Goal: Task Accomplishment & Management: Complete application form

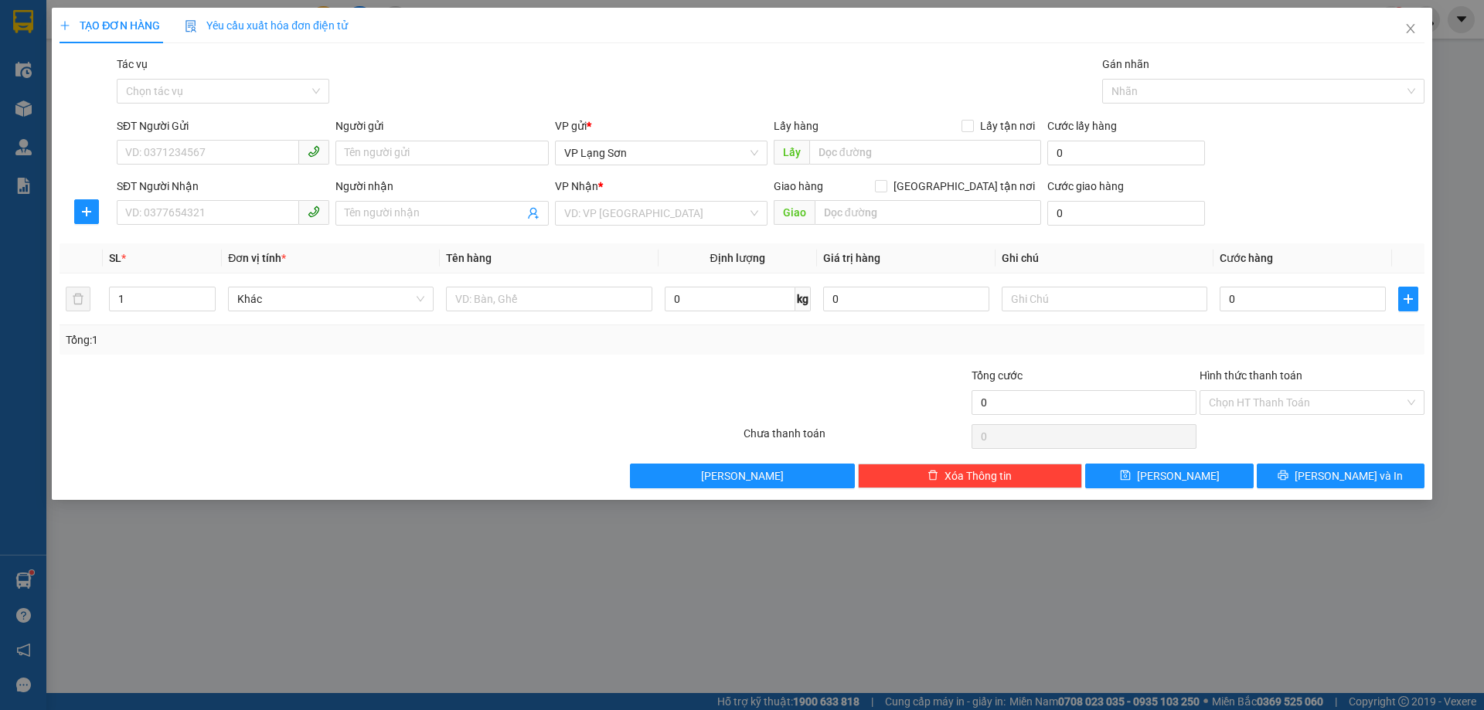
drag, startPoint x: 150, startPoint y: 148, endPoint x: 533, endPoint y: 606, distance: 597.7
click at [533, 606] on div "TẠO ĐƠN HÀNG Yêu cầu xuất hóa đơn điện tử Transit Pickup Surcharge Ids Transit …" at bounding box center [742, 355] width 1484 height 710
paste input "0965540556"
click at [128, 152] on input "0965540556" at bounding box center [208, 152] width 182 height 25
click at [655, 152] on span "VP Lạng Sơn" at bounding box center [661, 152] width 194 height 23
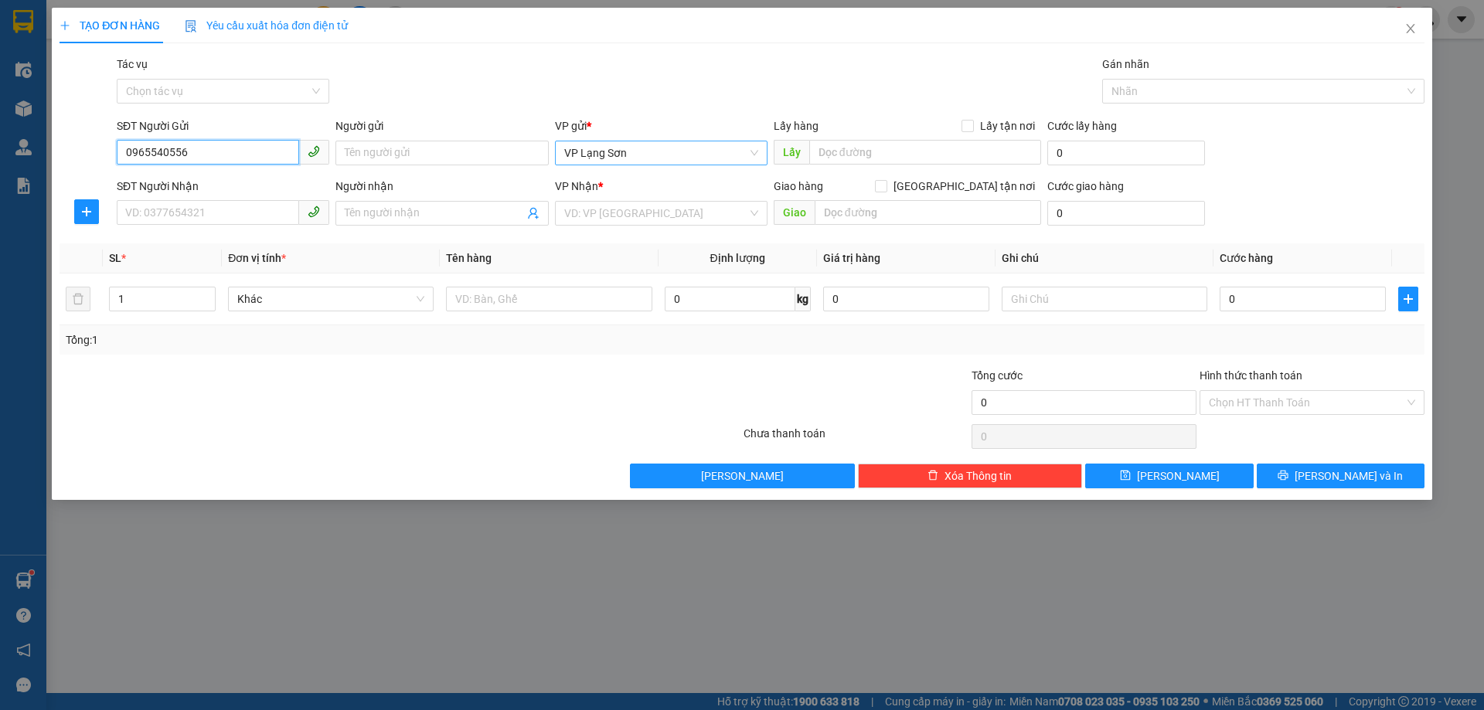
type input "0965540556"
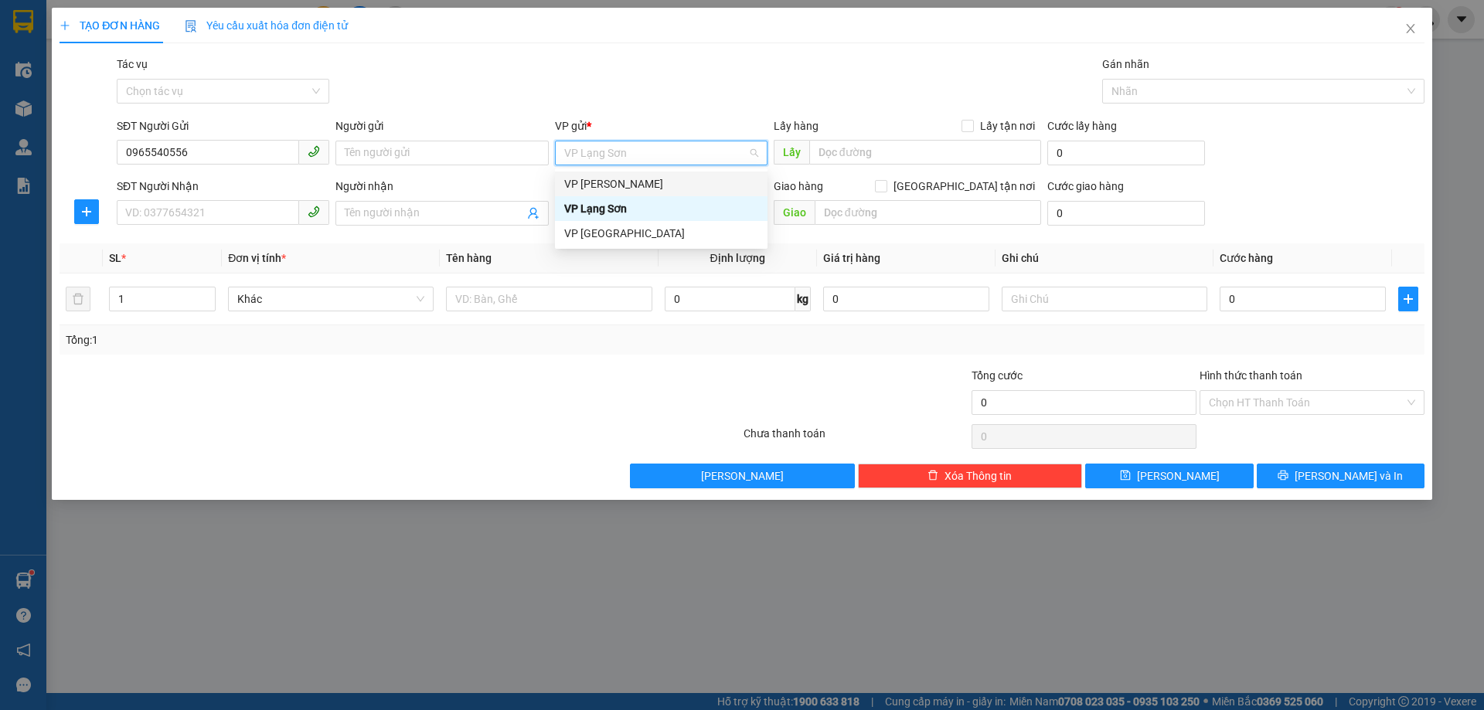
click at [625, 189] on div "VP [PERSON_NAME]" at bounding box center [661, 183] width 194 height 17
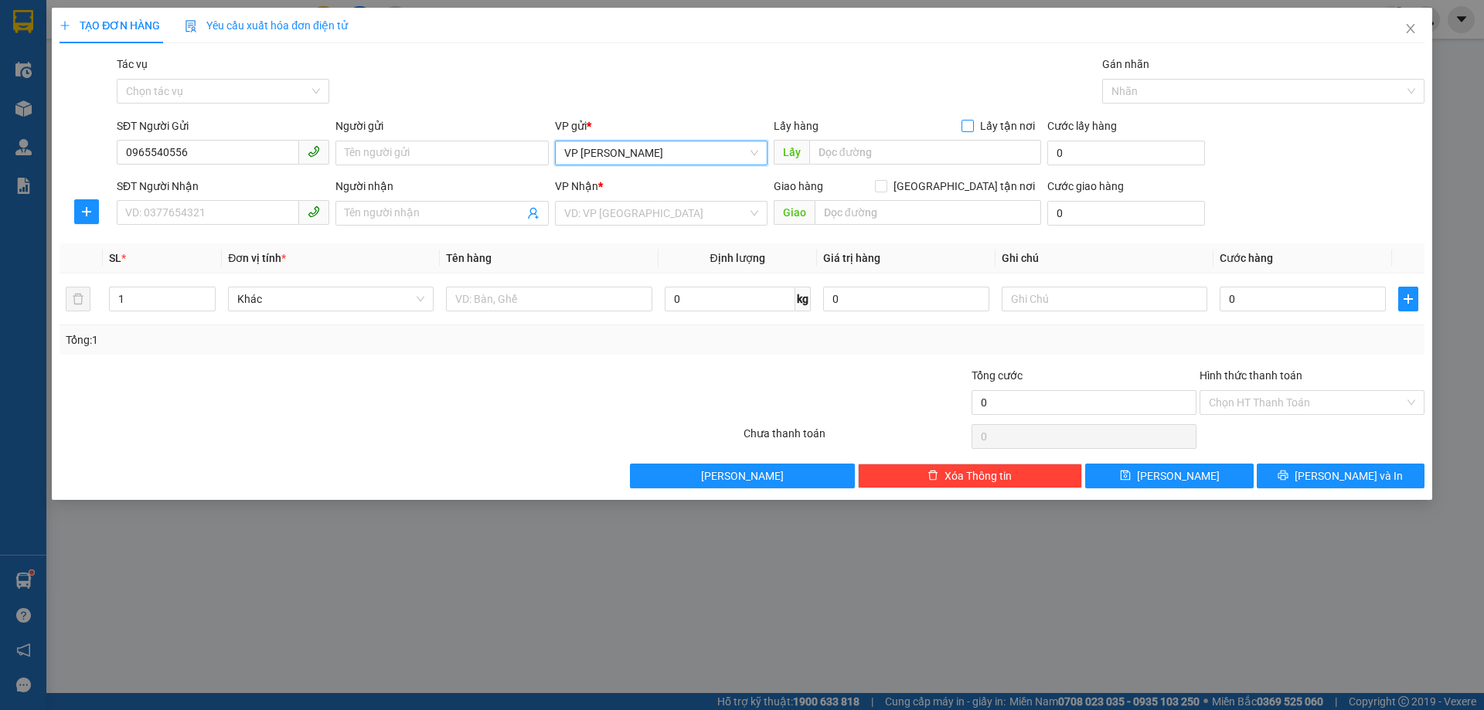
click at [968, 125] on input "Lấy tận nơi" at bounding box center [967, 125] width 11 height 11
checkbox input "true"
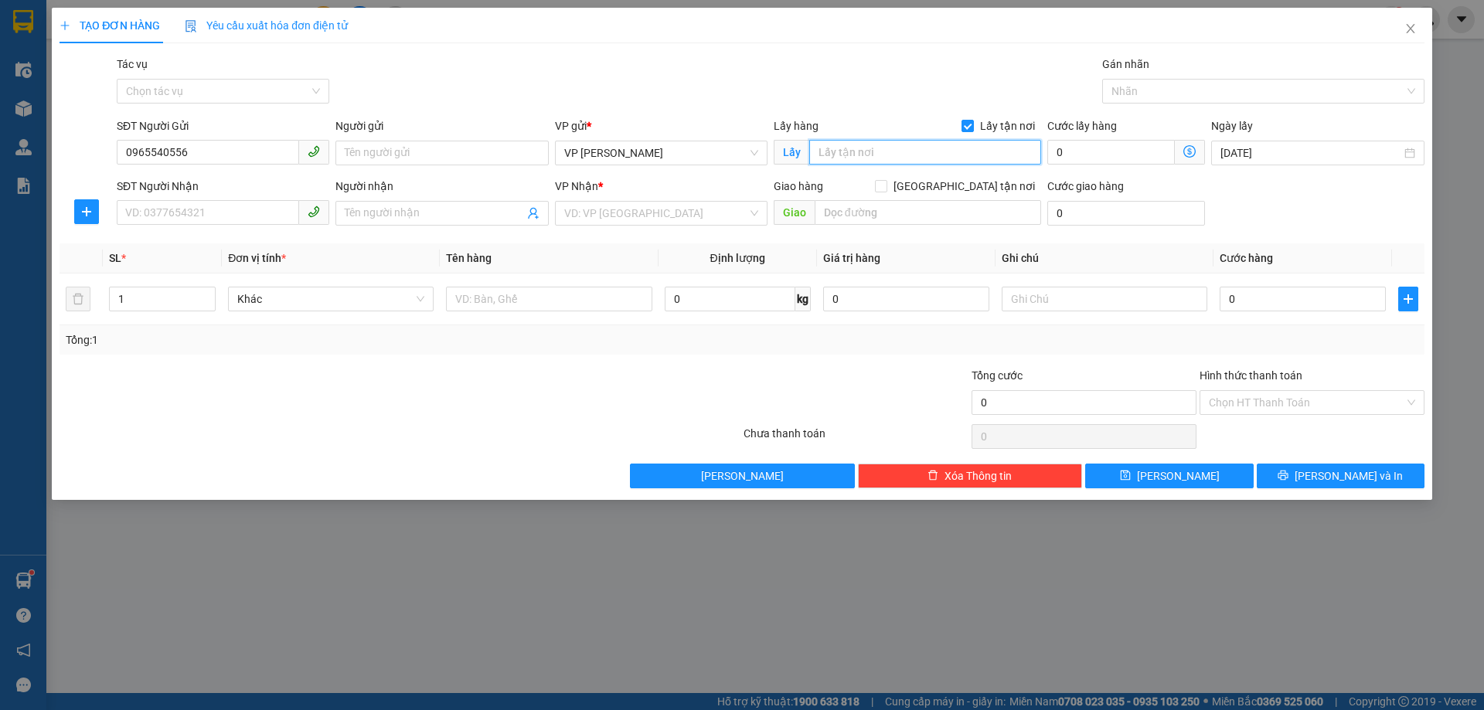
click at [877, 149] on input "text" at bounding box center [925, 152] width 232 height 25
type input "118 [PERSON_NAME]"
click at [888, 191] on span at bounding box center [881, 186] width 12 height 12
click at [886, 191] on input "[GEOGRAPHIC_DATA] tận nơi" at bounding box center [880, 185] width 11 height 11
checkbox input "true"
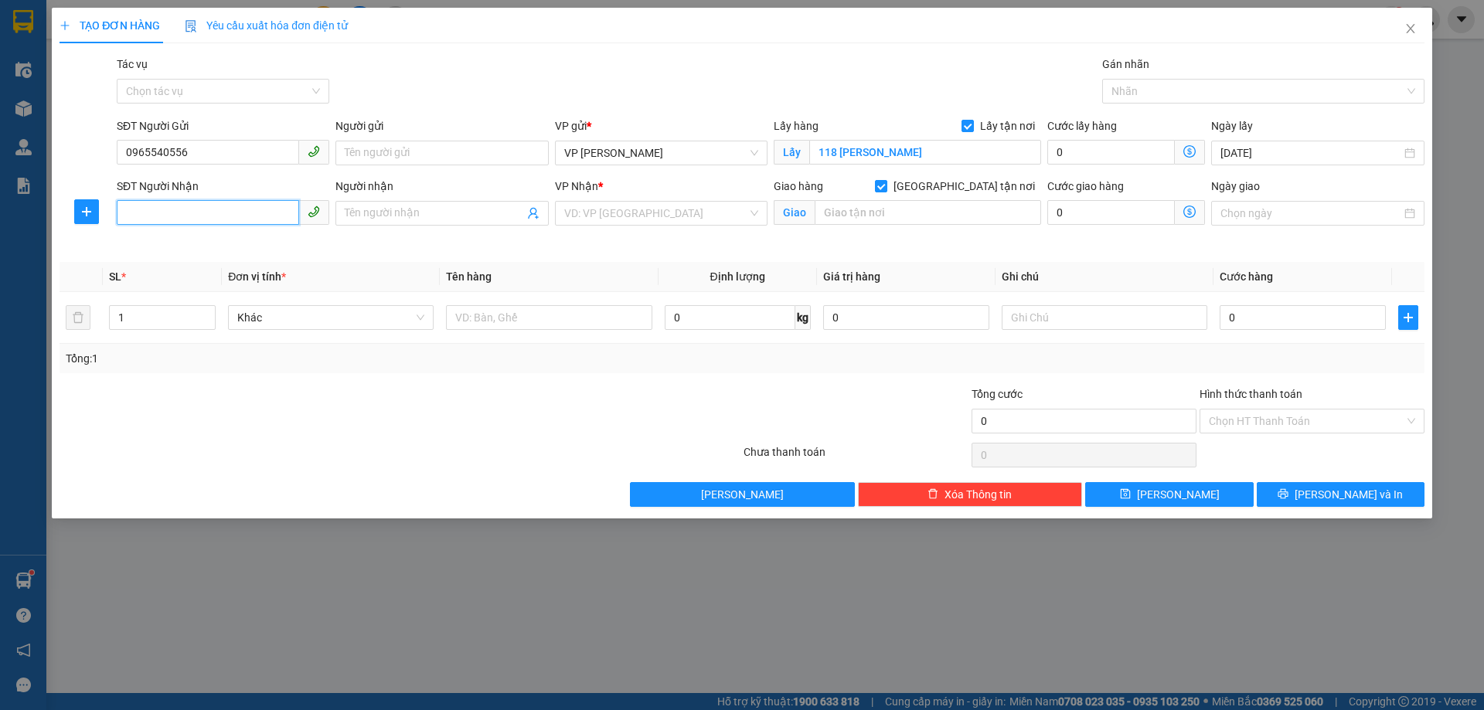
click at [199, 213] on input "SĐT Người Nhận" at bounding box center [208, 212] width 182 height 25
click at [199, 212] on input "SĐT Người Nhận" at bounding box center [208, 212] width 182 height 25
click at [196, 212] on input "SĐT Người Nhận" at bounding box center [208, 212] width 182 height 25
type input "0868248963"
click at [653, 206] on input "search" at bounding box center [655, 213] width 183 height 23
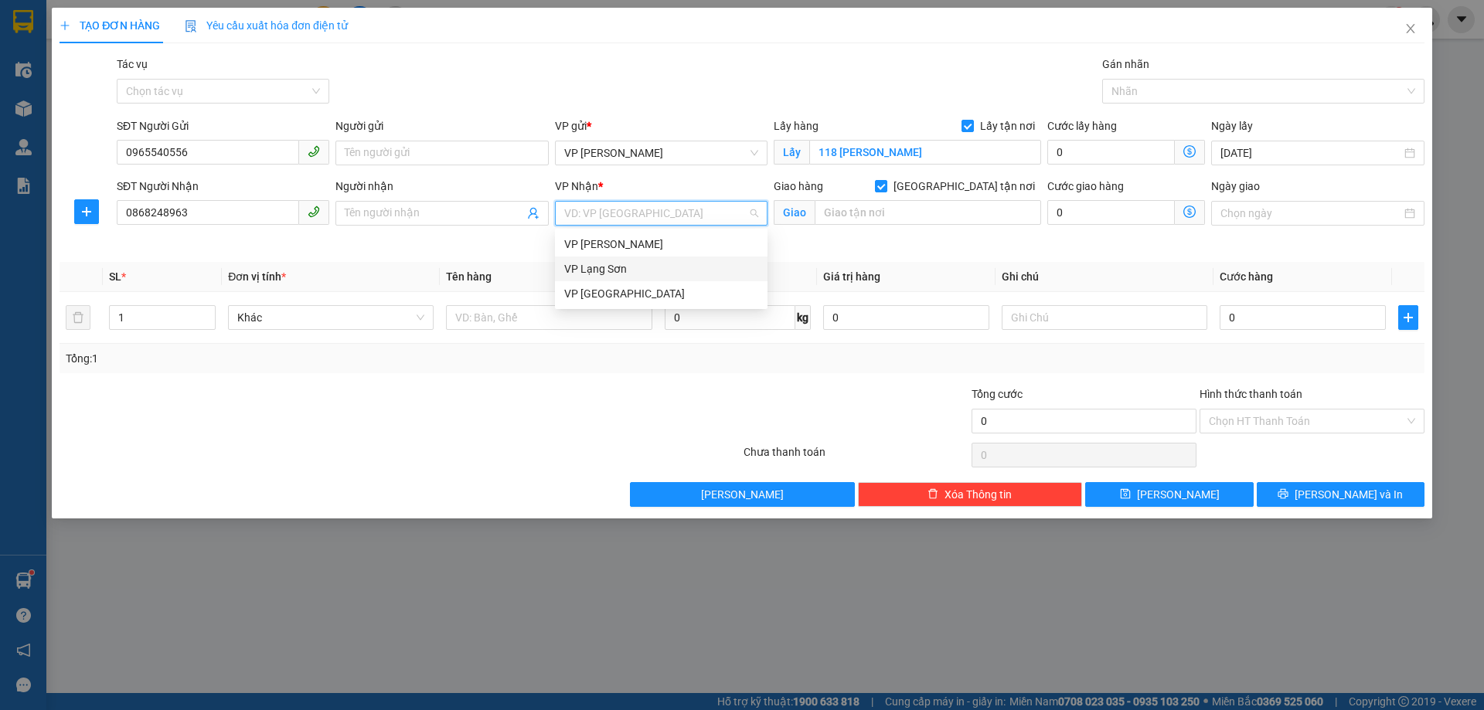
click at [616, 268] on div "VP Lạng Sơn" at bounding box center [661, 269] width 194 height 17
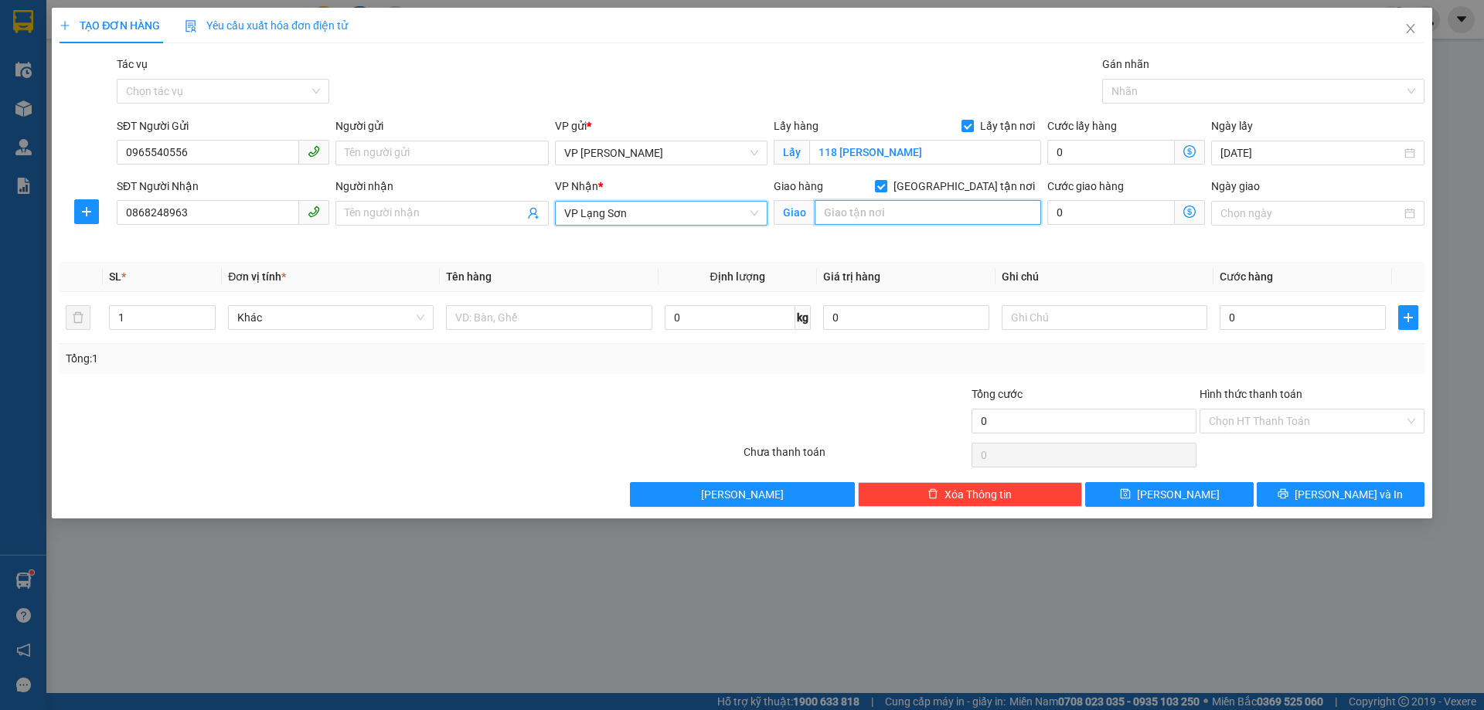
click at [864, 216] on input "text" at bounding box center [928, 212] width 227 height 25
type input "42 [PERSON_NAME]"
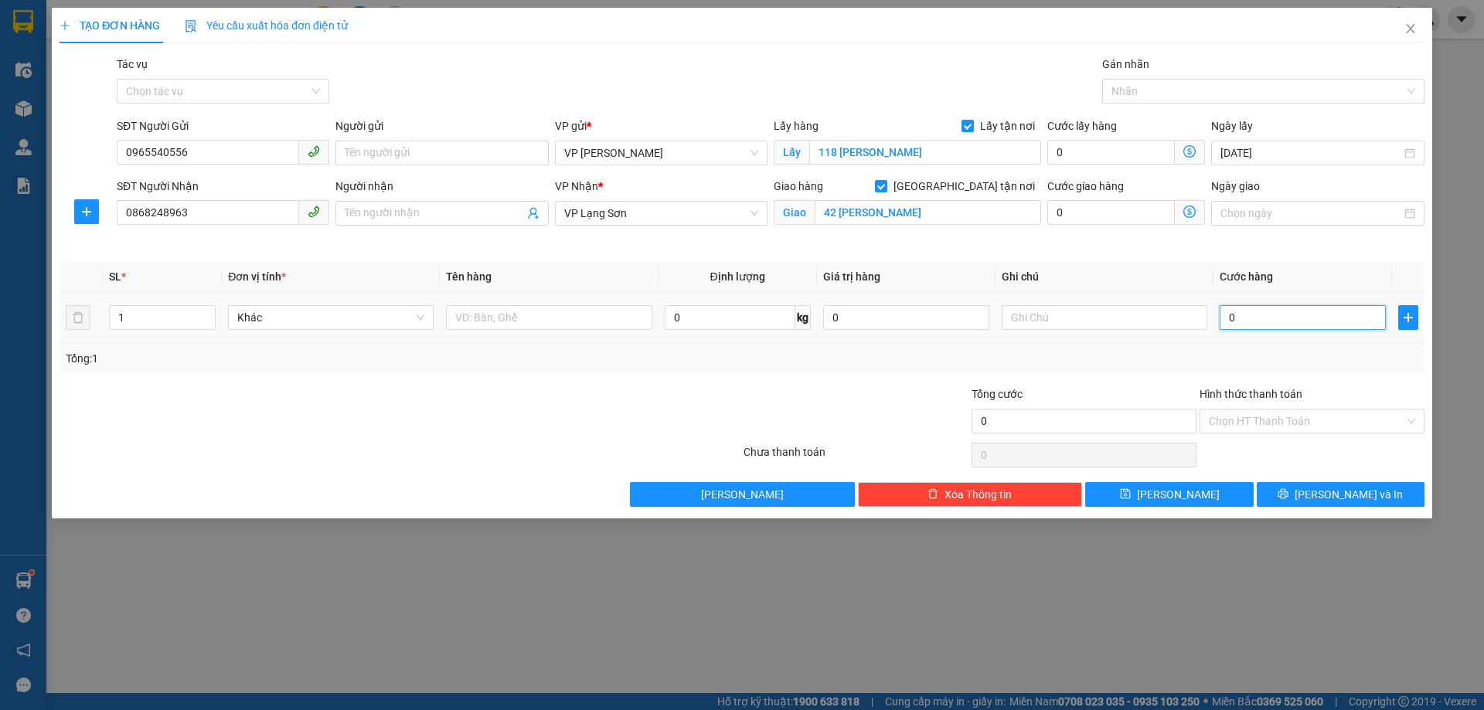
click at [1304, 321] on input "0" at bounding box center [1303, 317] width 166 height 25
click at [1287, 334] on td "0" at bounding box center [1303, 318] width 179 height 52
click at [1300, 324] on input "0" at bounding box center [1303, 317] width 166 height 25
type input "1"
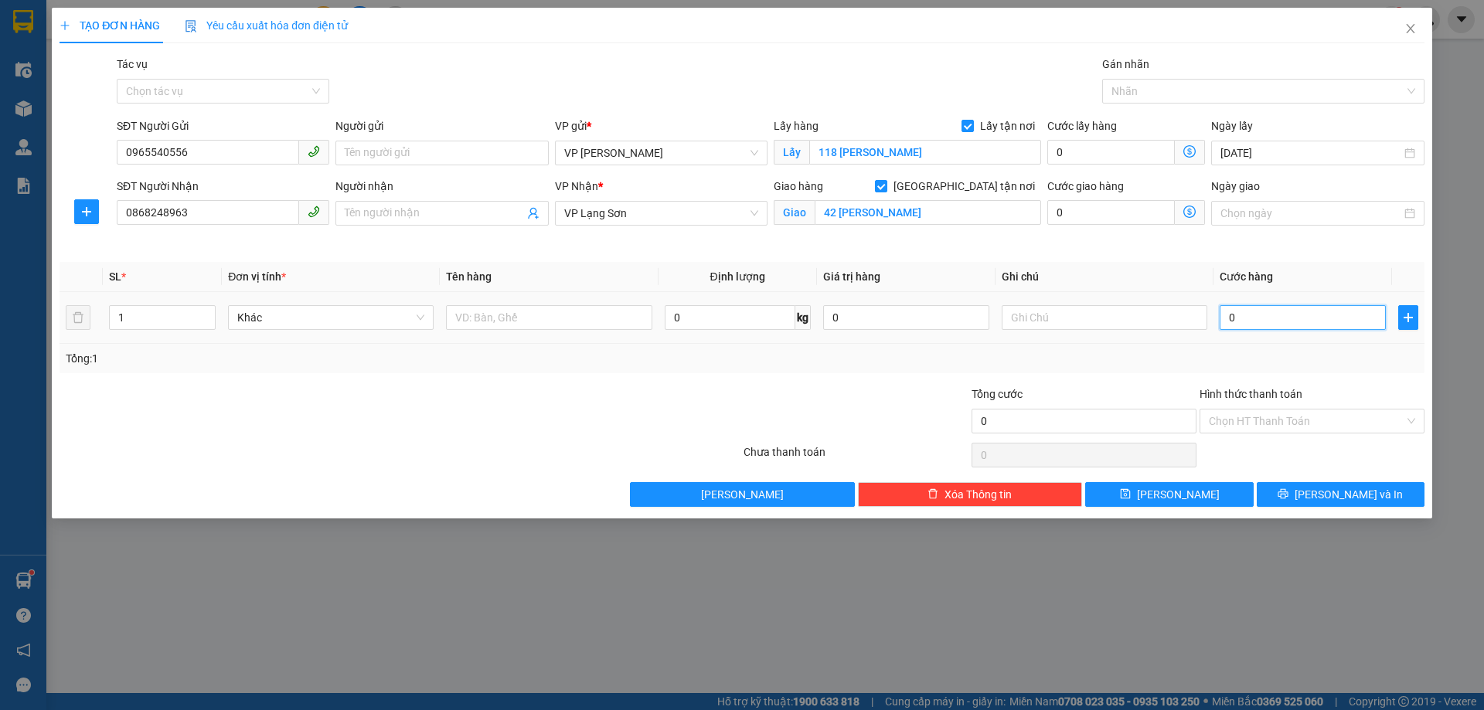
type input "1"
type input "10"
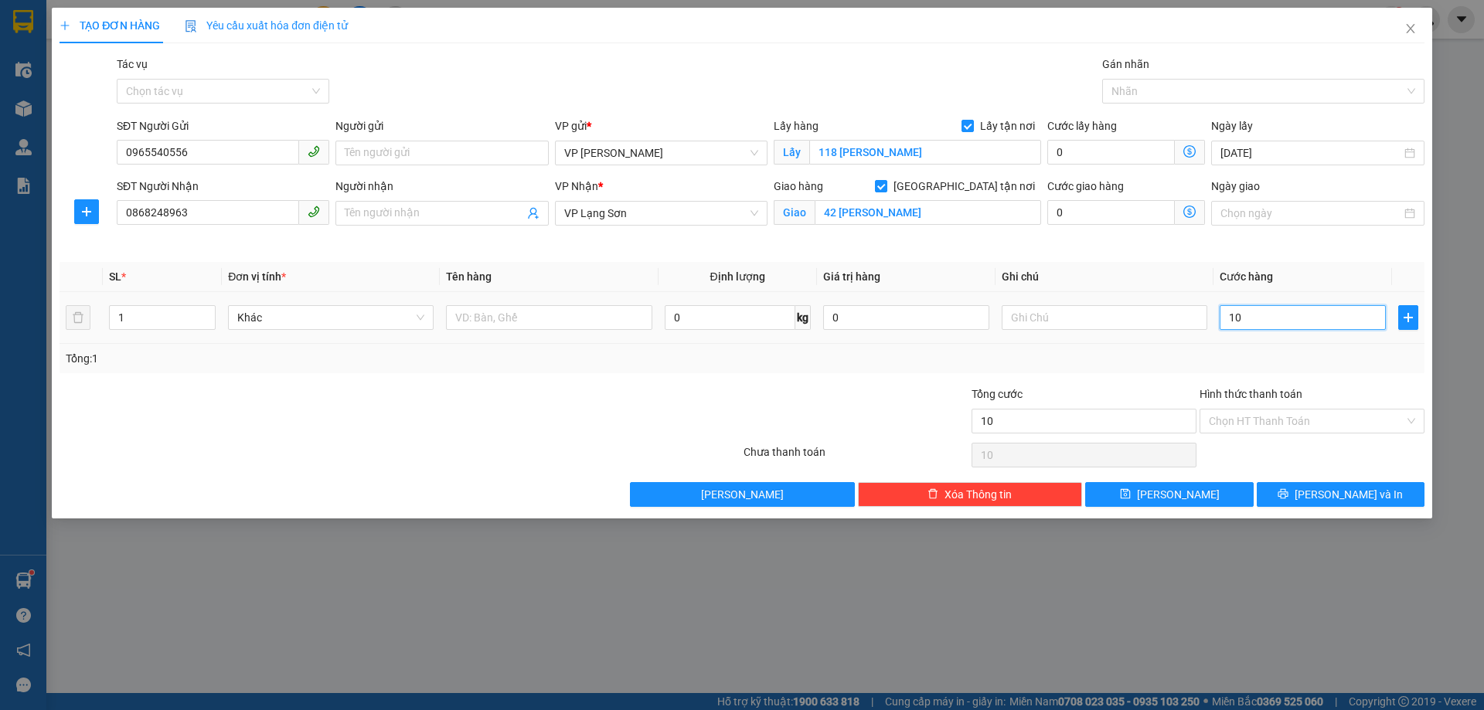
type input "100"
click at [1063, 317] on input "text" at bounding box center [1105, 317] width 206 height 25
type input "100.000"
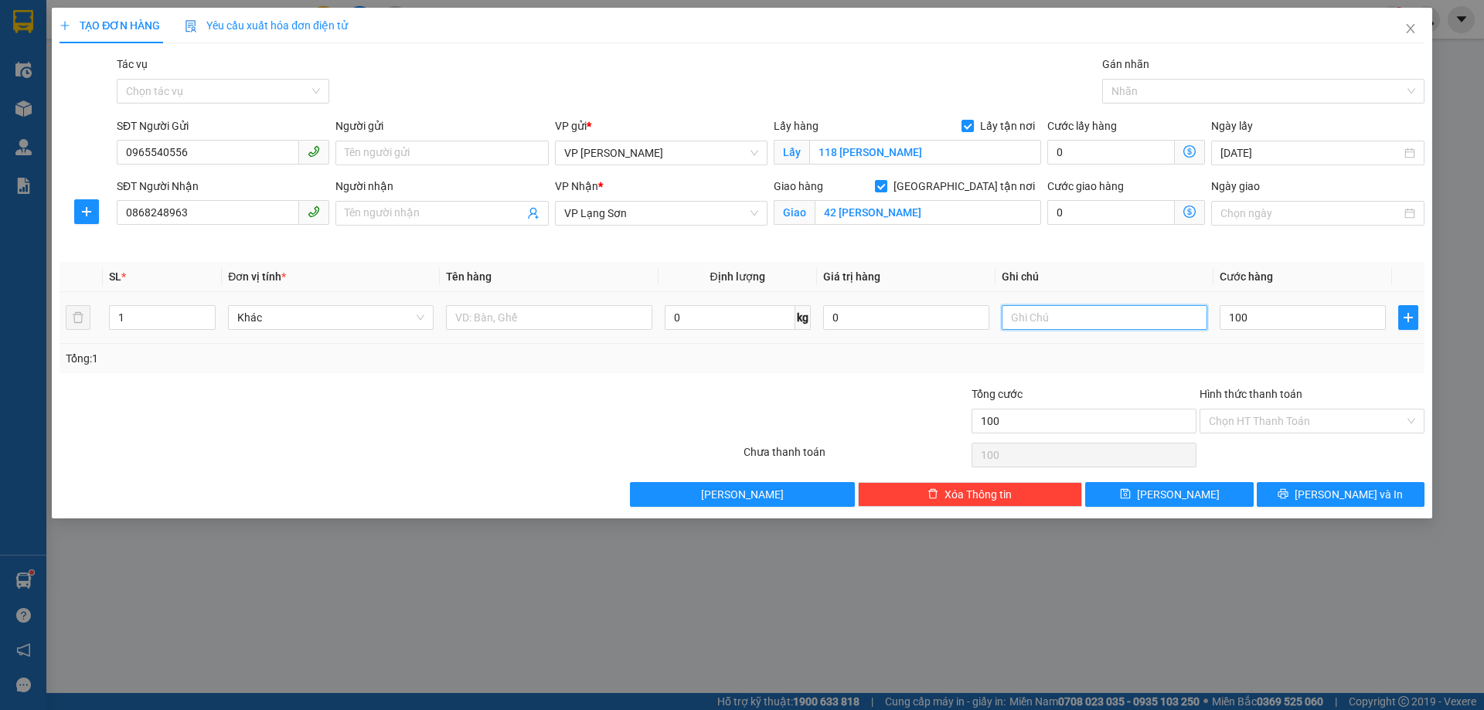
type input "100.000"
click at [1019, 317] on input "NẬN TT" at bounding box center [1105, 317] width 206 height 25
type input "NHẬN TT"
click at [516, 315] on input "text" at bounding box center [549, 317] width 206 height 25
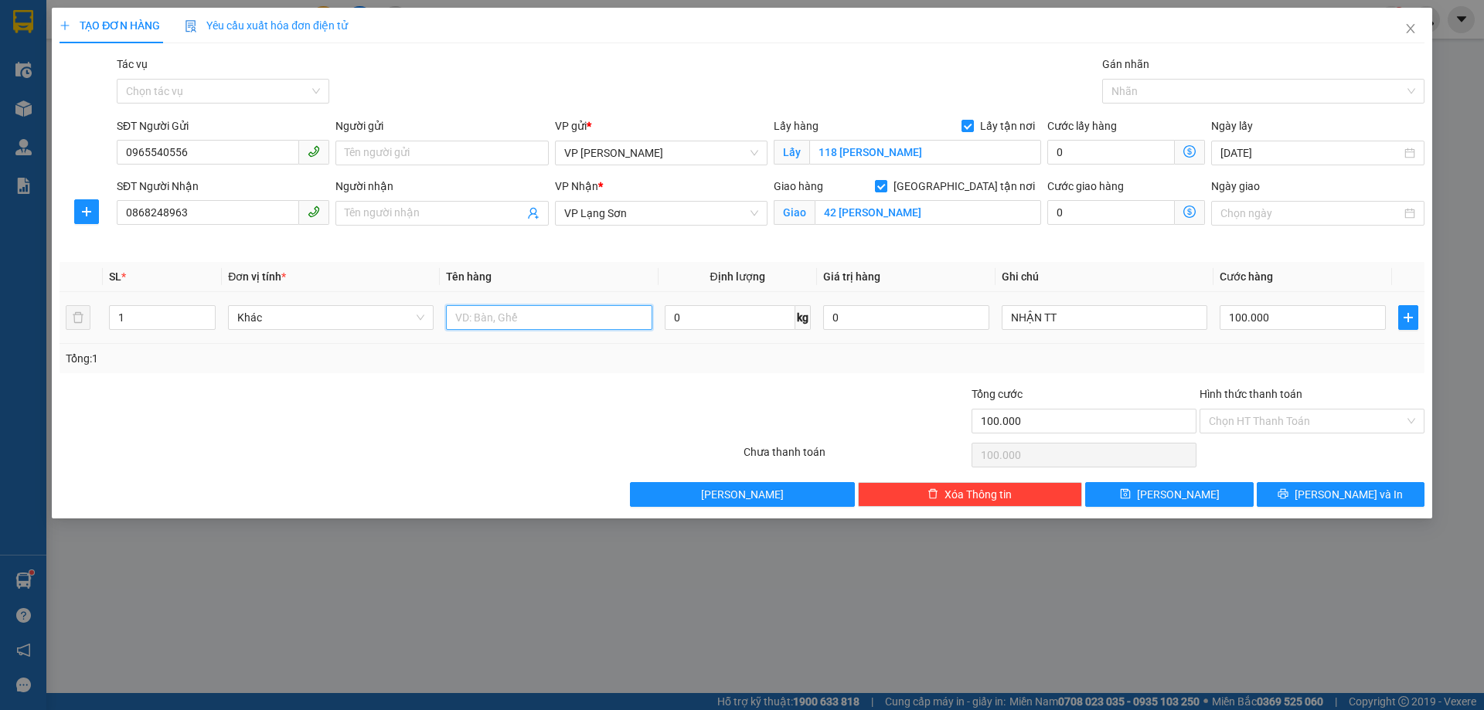
click at [513, 315] on input "text" at bounding box center [549, 317] width 206 height 25
type input "CÁ CẢNH ( K CHỊU TN )"
click at [1169, 491] on span "[PERSON_NAME]" at bounding box center [1178, 494] width 83 height 17
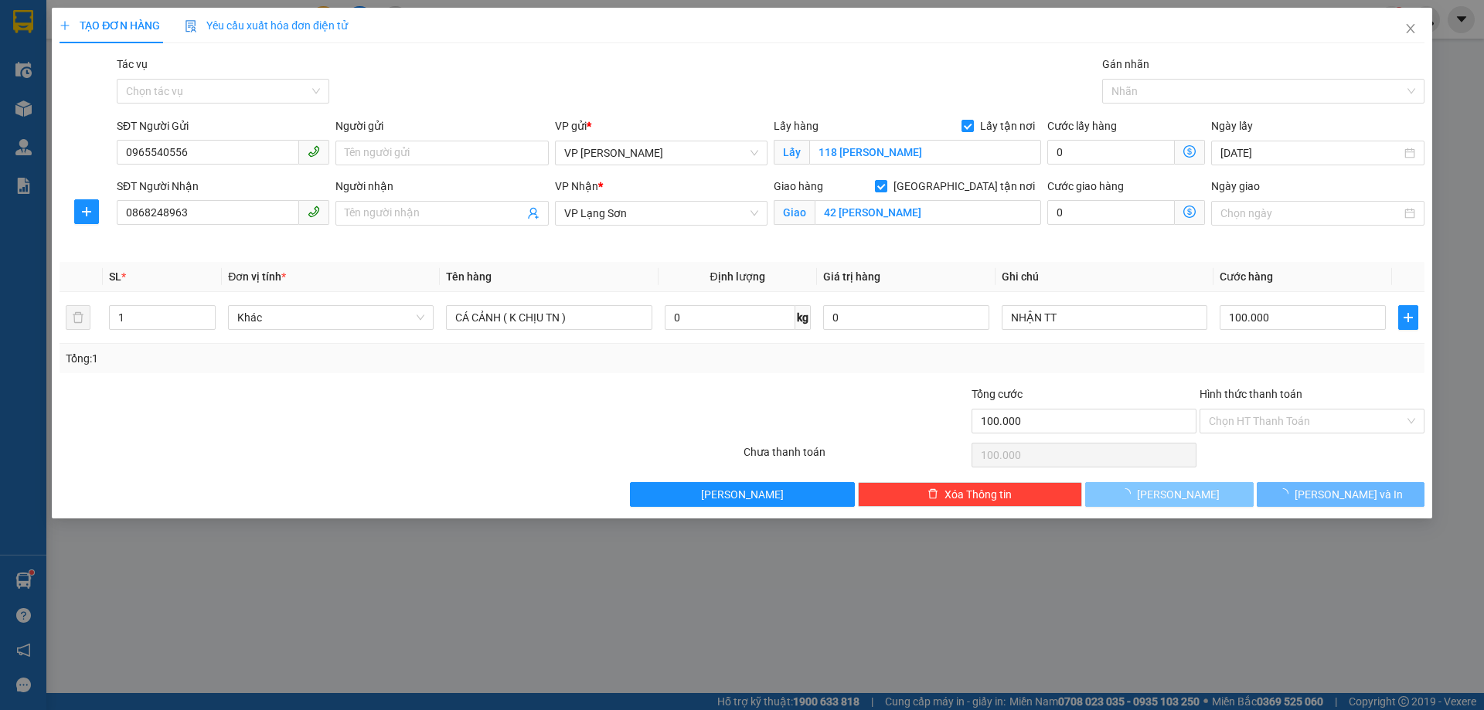
checkbox input "false"
type input "0"
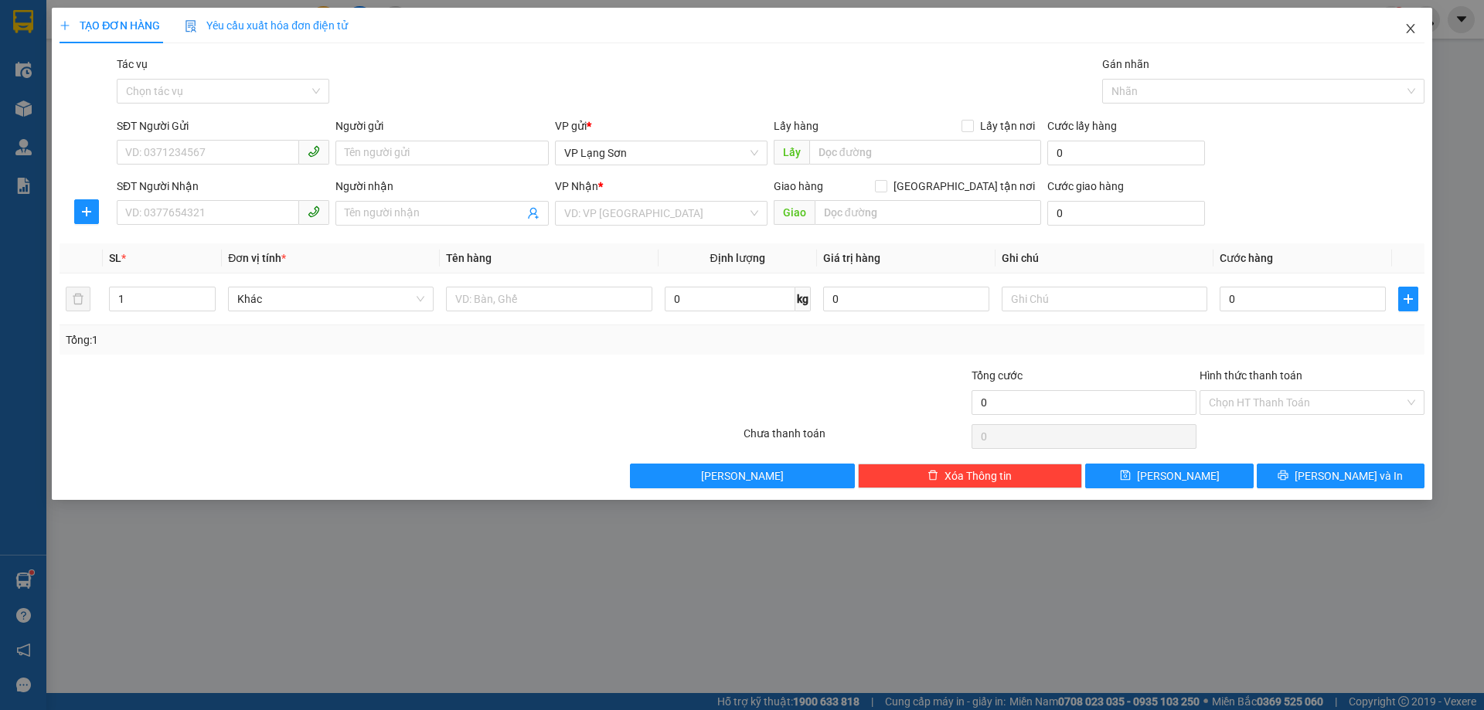
click at [1412, 27] on icon "close" at bounding box center [1410, 28] width 9 height 9
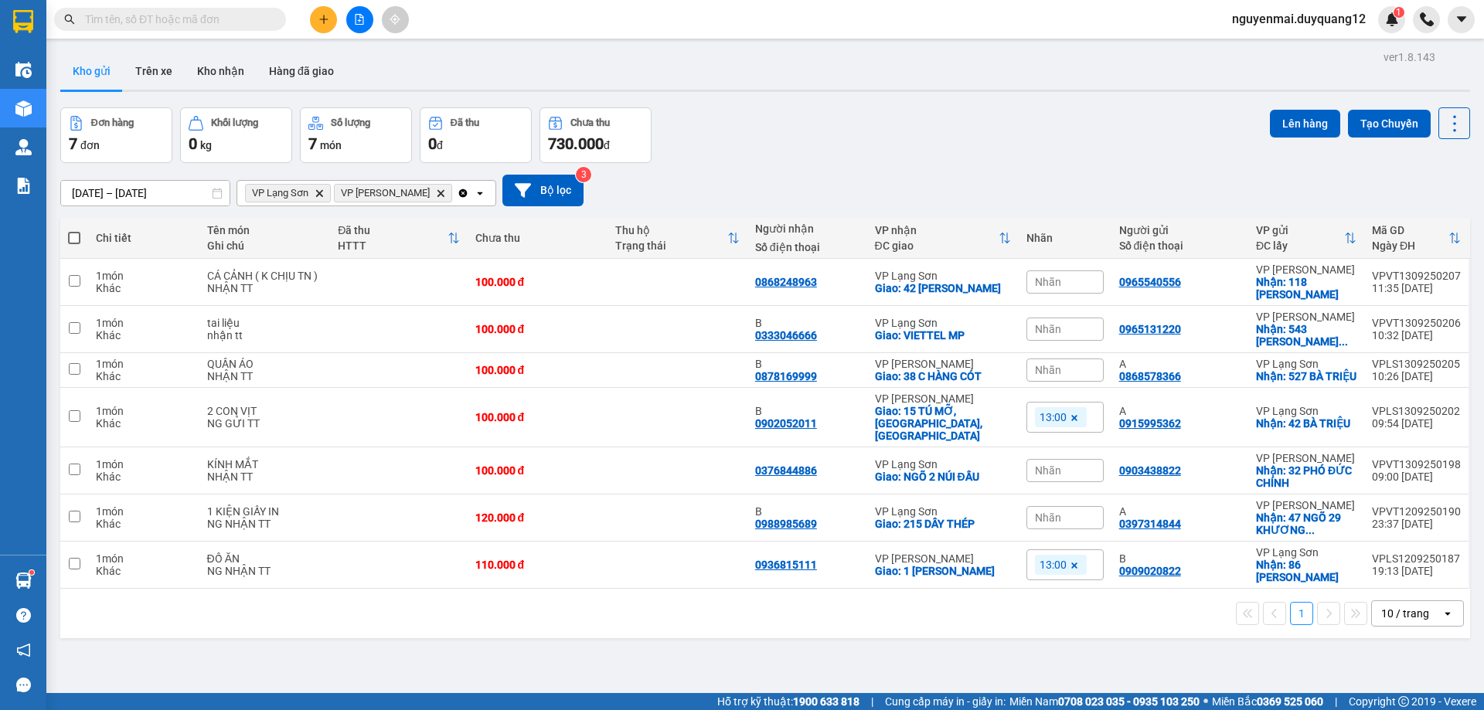
click at [179, 23] on input "text" at bounding box center [176, 19] width 182 height 17
click at [213, 22] on input "text" at bounding box center [176, 19] width 182 height 17
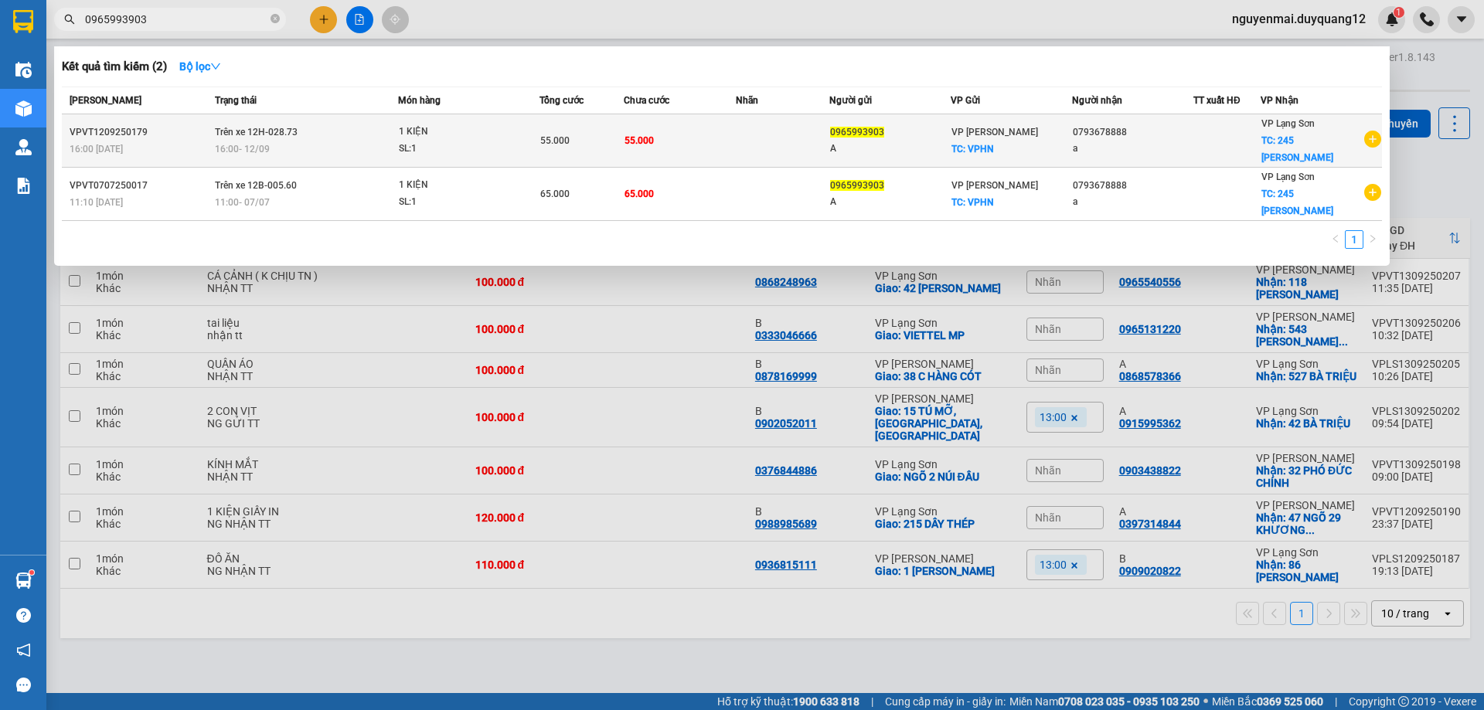
type input "0965993903"
click at [323, 141] on div "16:00 [DATE]" at bounding box center [306, 149] width 182 height 17
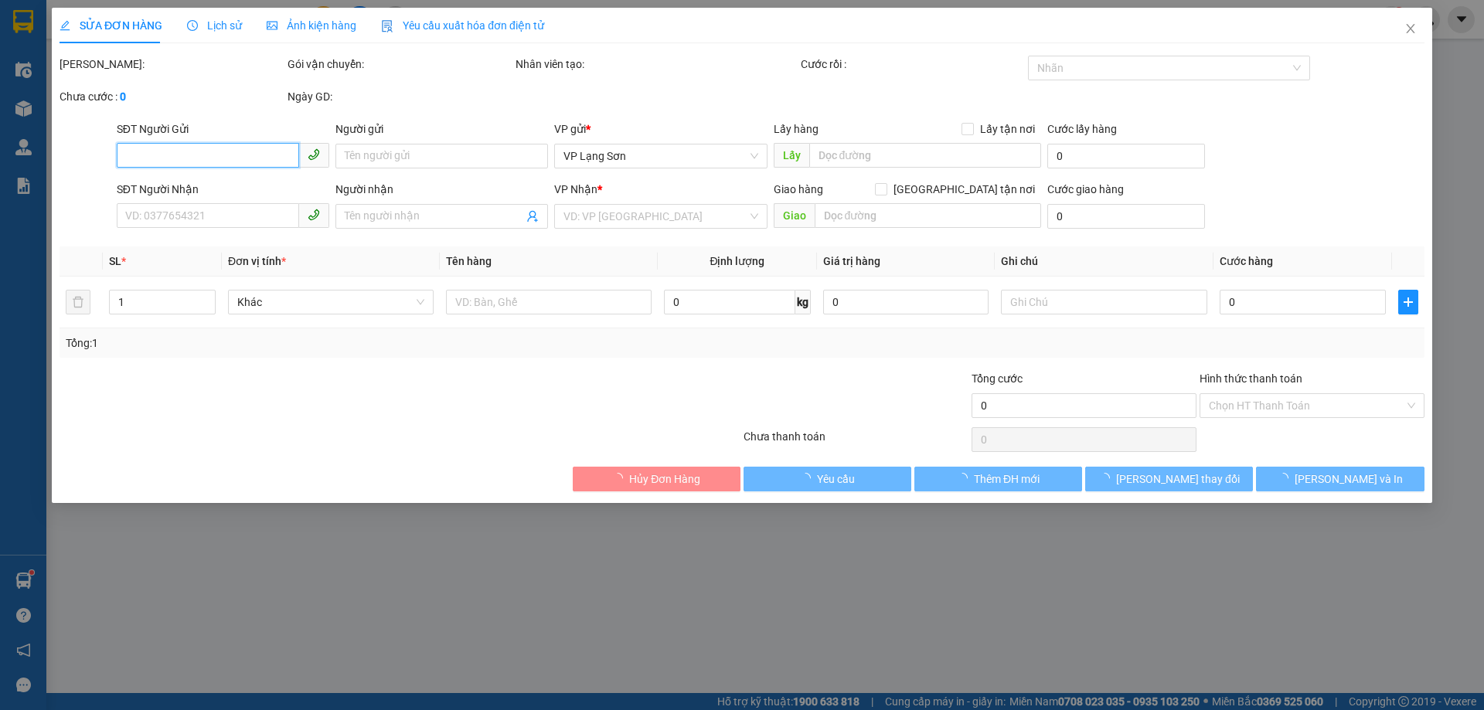
type input "0965993903"
type input "A"
checkbox input "true"
type input "VPHN"
type input "0793678888"
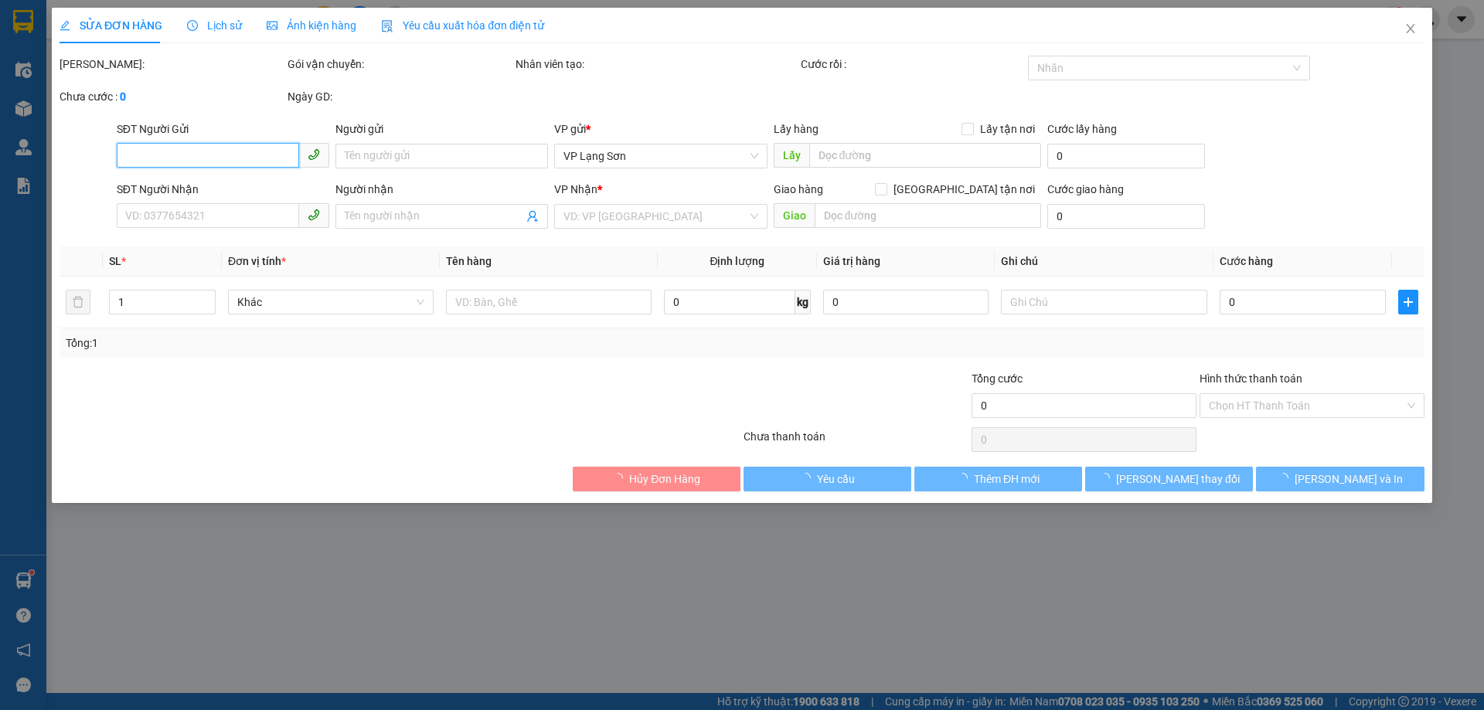
type input "a"
checkbox input "true"
type input "245 [PERSON_NAME]"
type input "55.000"
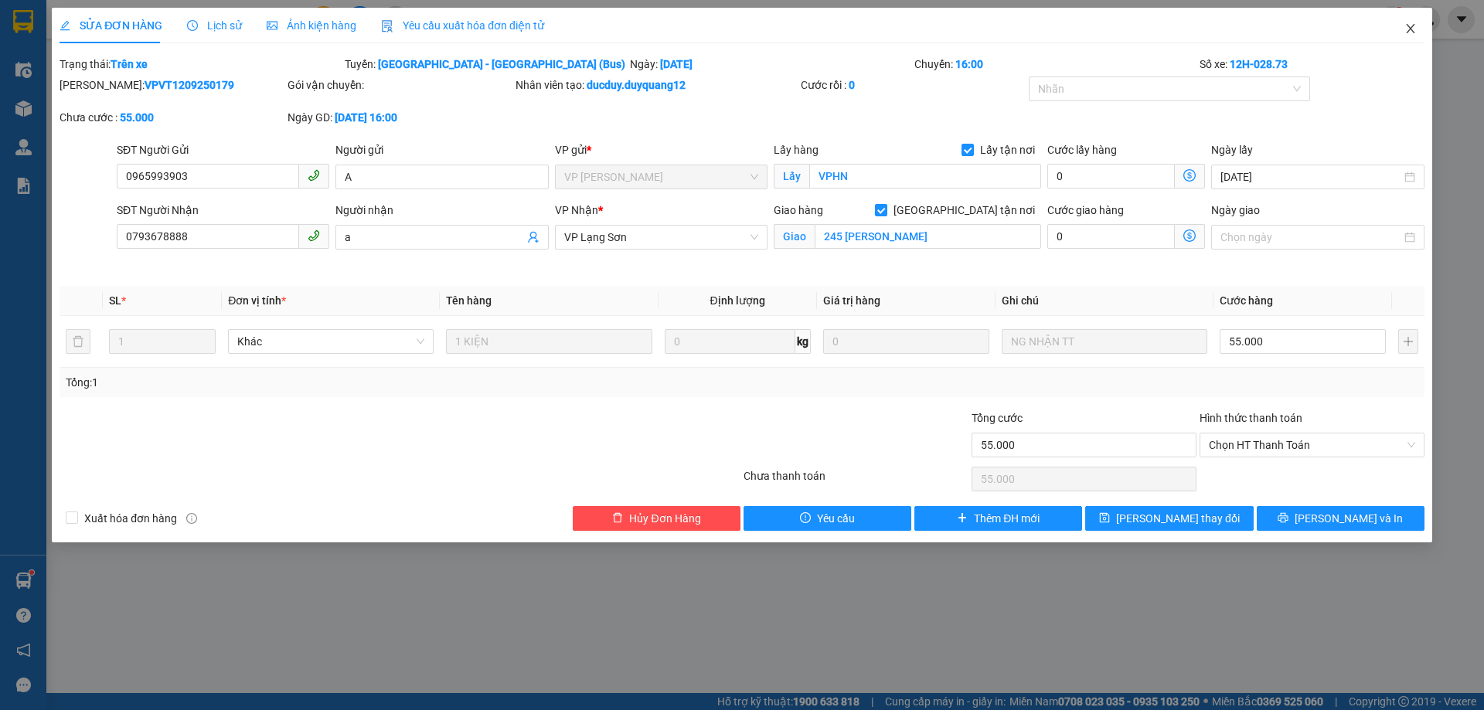
click at [1412, 29] on icon "close" at bounding box center [1410, 28] width 9 height 9
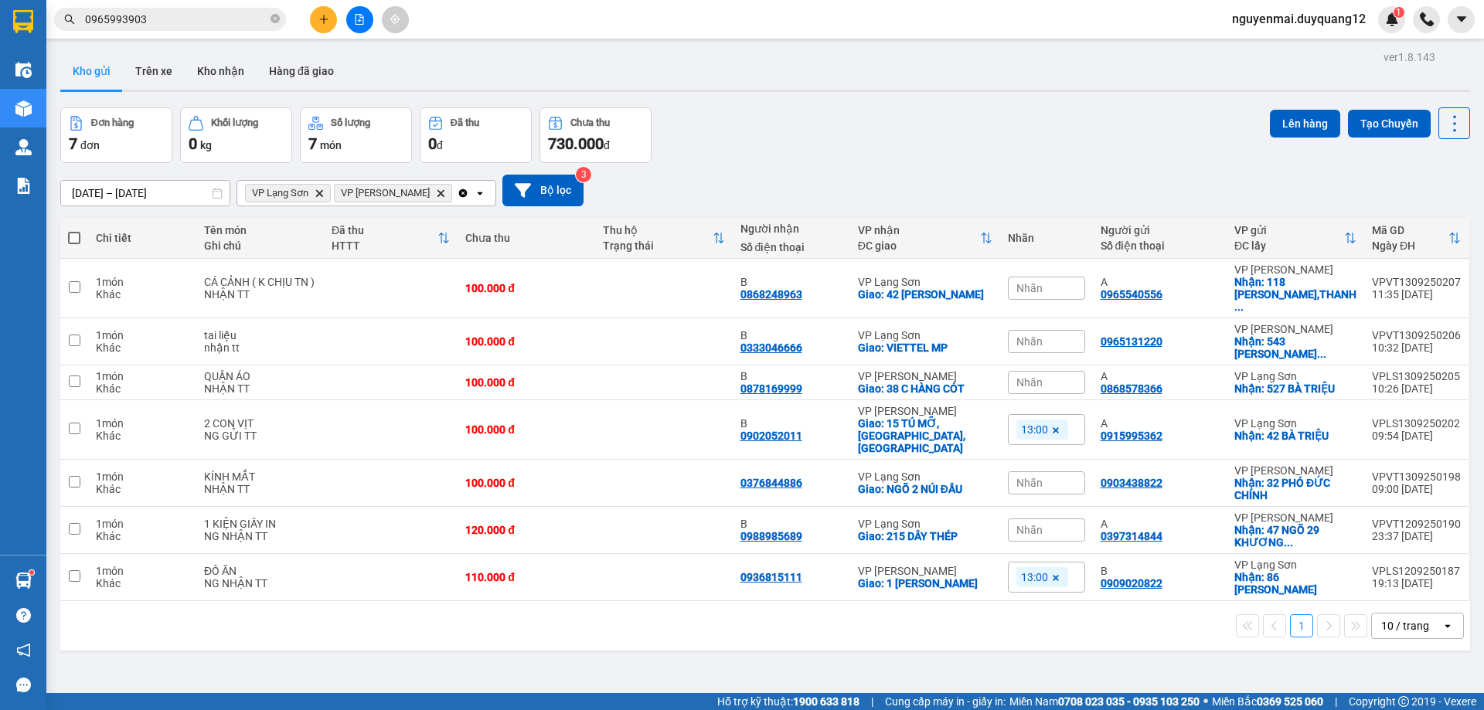
click at [193, 21] on input "0965993903" at bounding box center [176, 19] width 182 height 17
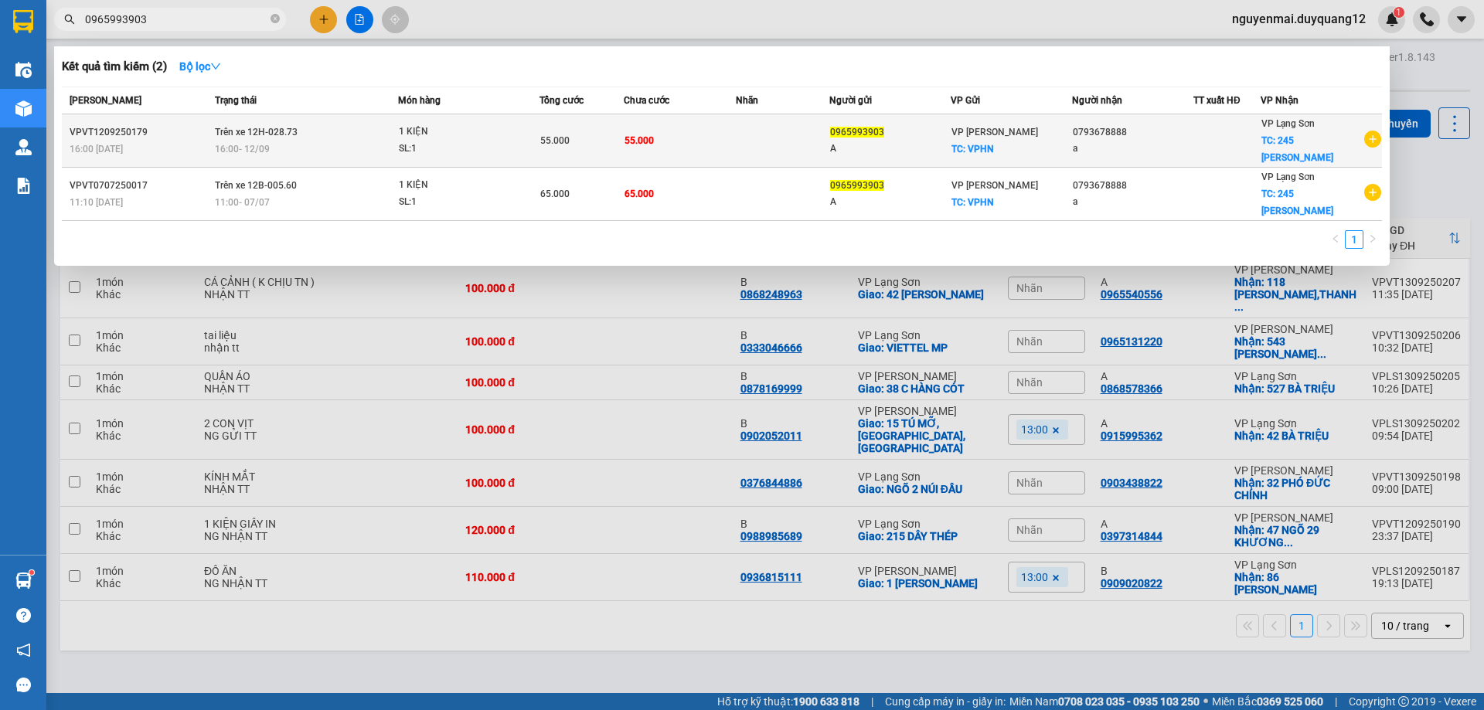
click at [339, 141] on div "16:00 [DATE]" at bounding box center [306, 149] width 182 height 17
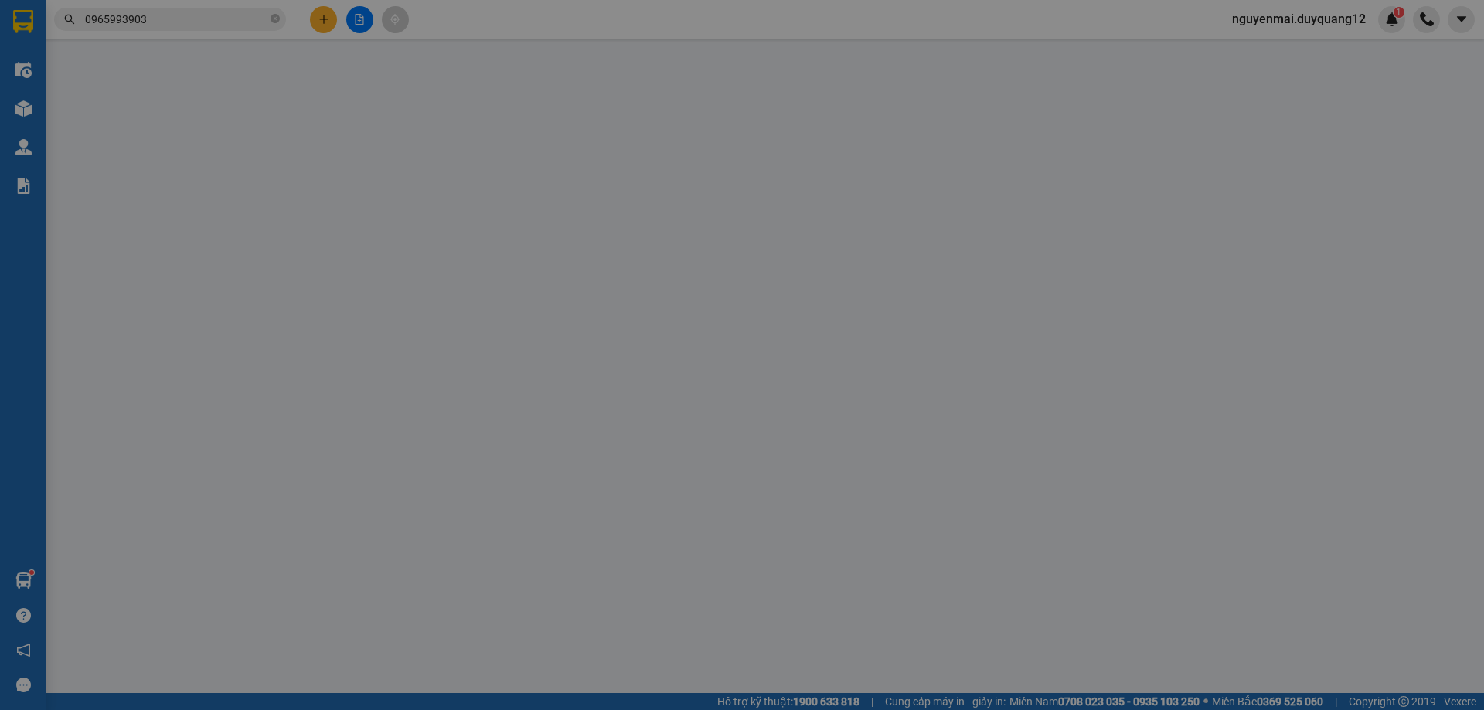
type input "0965993903"
type input "A"
checkbox input "true"
type input "VPHN"
type input "0793678888"
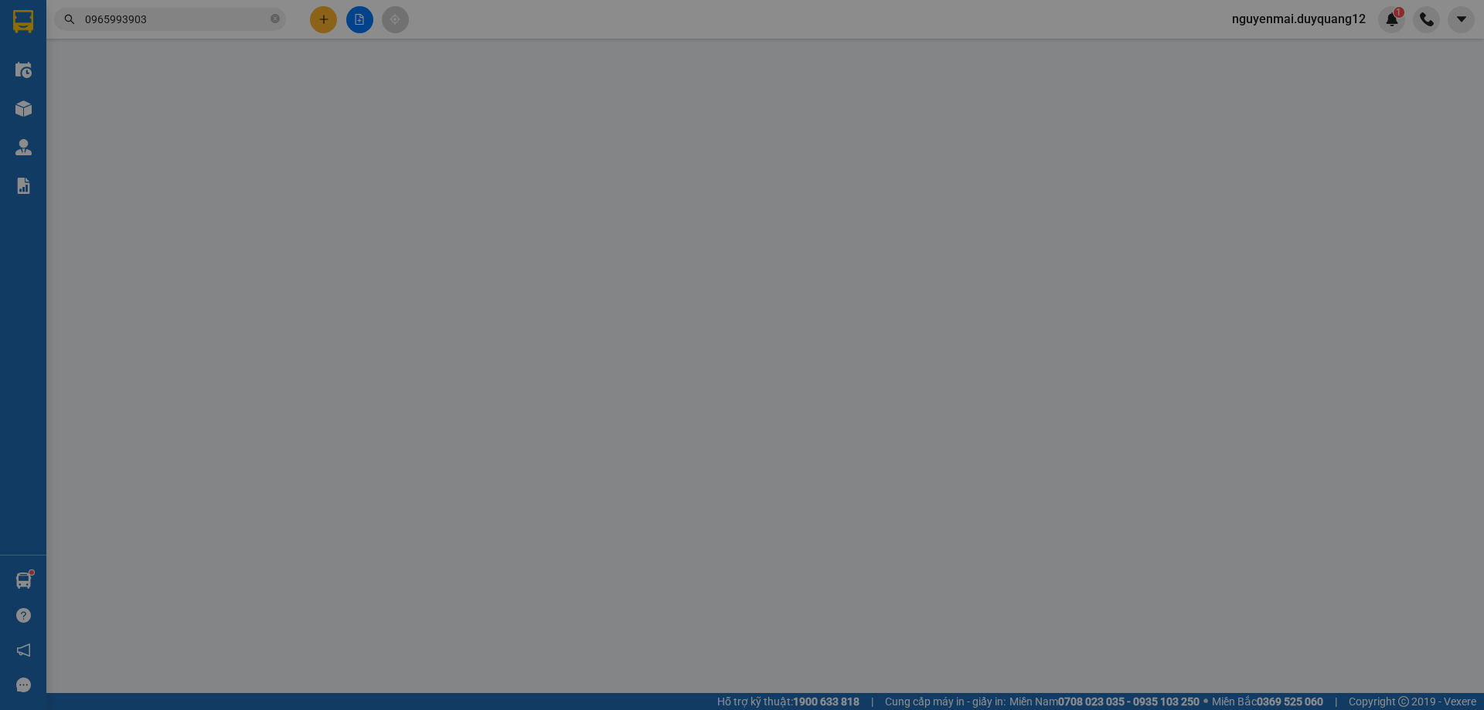
type input "a"
checkbox input "true"
type input "245 [PERSON_NAME]"
type input "55.000"
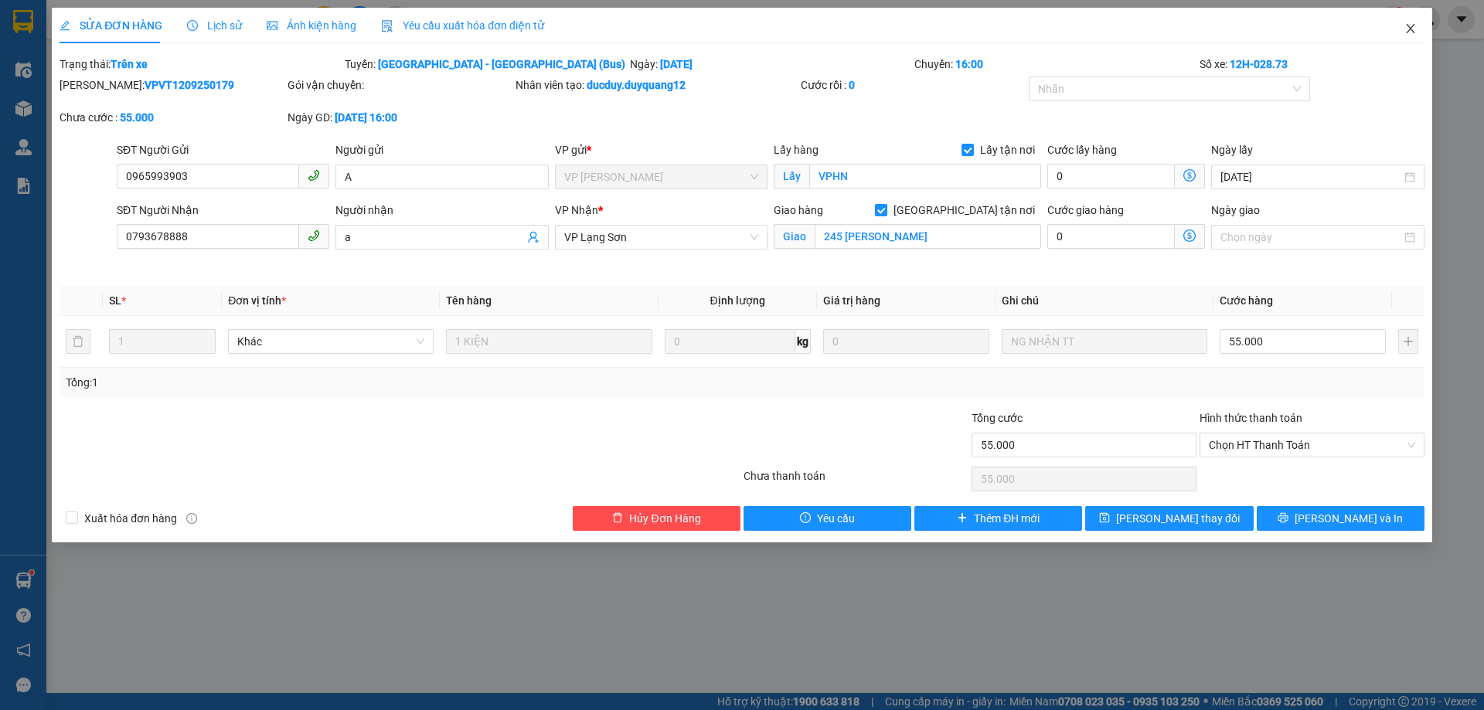
click at [1410, 31] on icon "close" at bounding box center [1410, 28] width 9 height 9
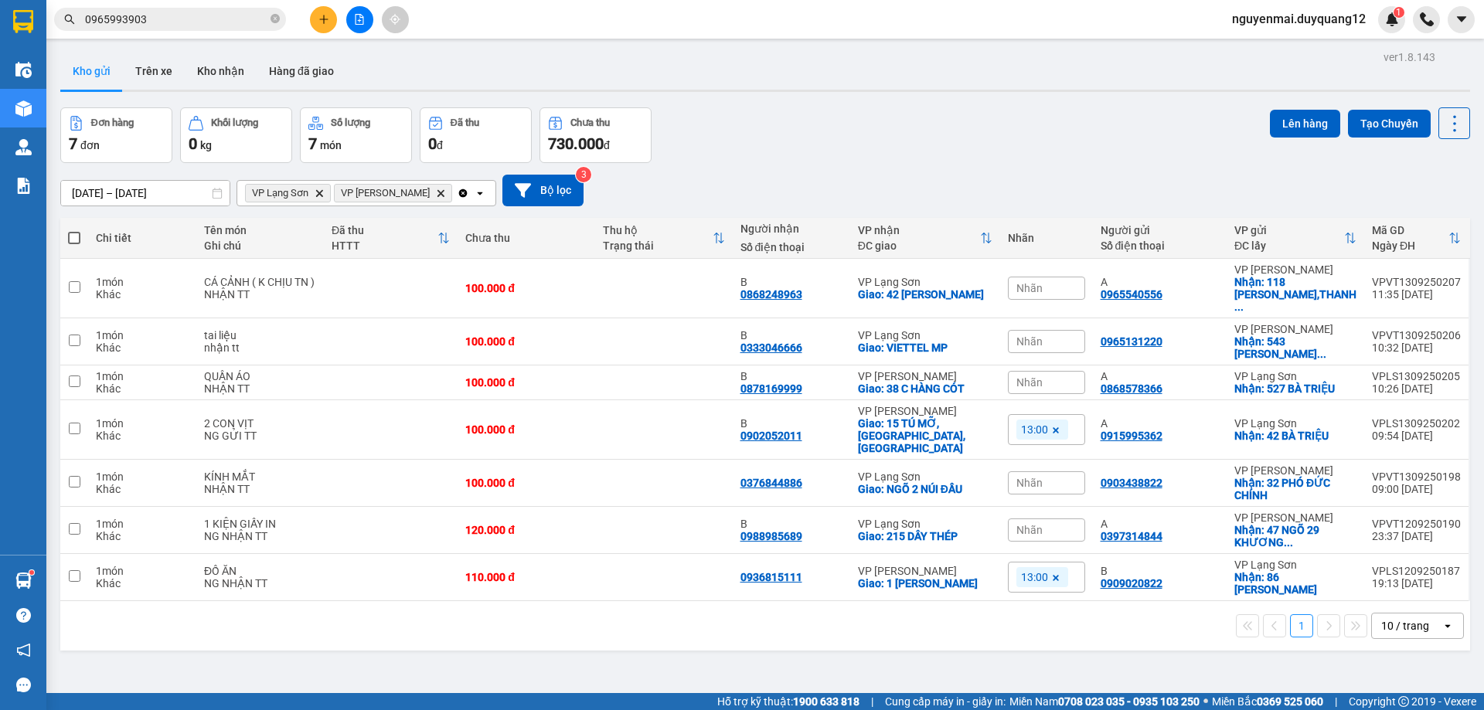
click at [992, 144] on div "Đơn hàng 7 đơn Khối lượng 0 kg Số lượng 7 món Đã thu 0 đ Chưa thu 730.000 đ Lên…" at bounding box center [765, 135] width 1410 height 56
click at [319, 15] on icon "plus" at bounding box center [324, 19] width 11 height 11
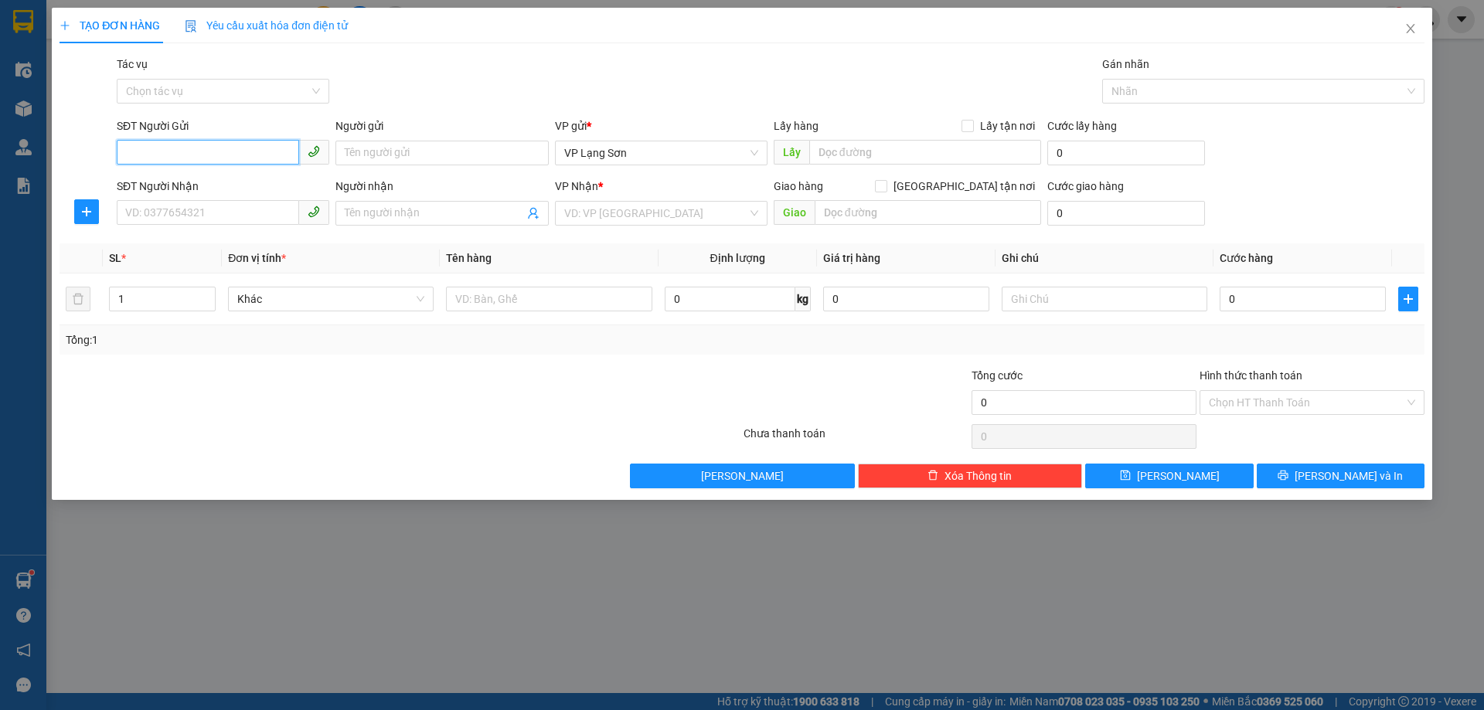
paste input "0941561122"
type input "0941561122"
click at [968, 125] on input "Lấy tận nơi" at bounding box center [967, 125] width 11 height 11
checkbox input "true"
click at [898, 155] on input "text" at bounding box center [925, 152] width 232 height 25
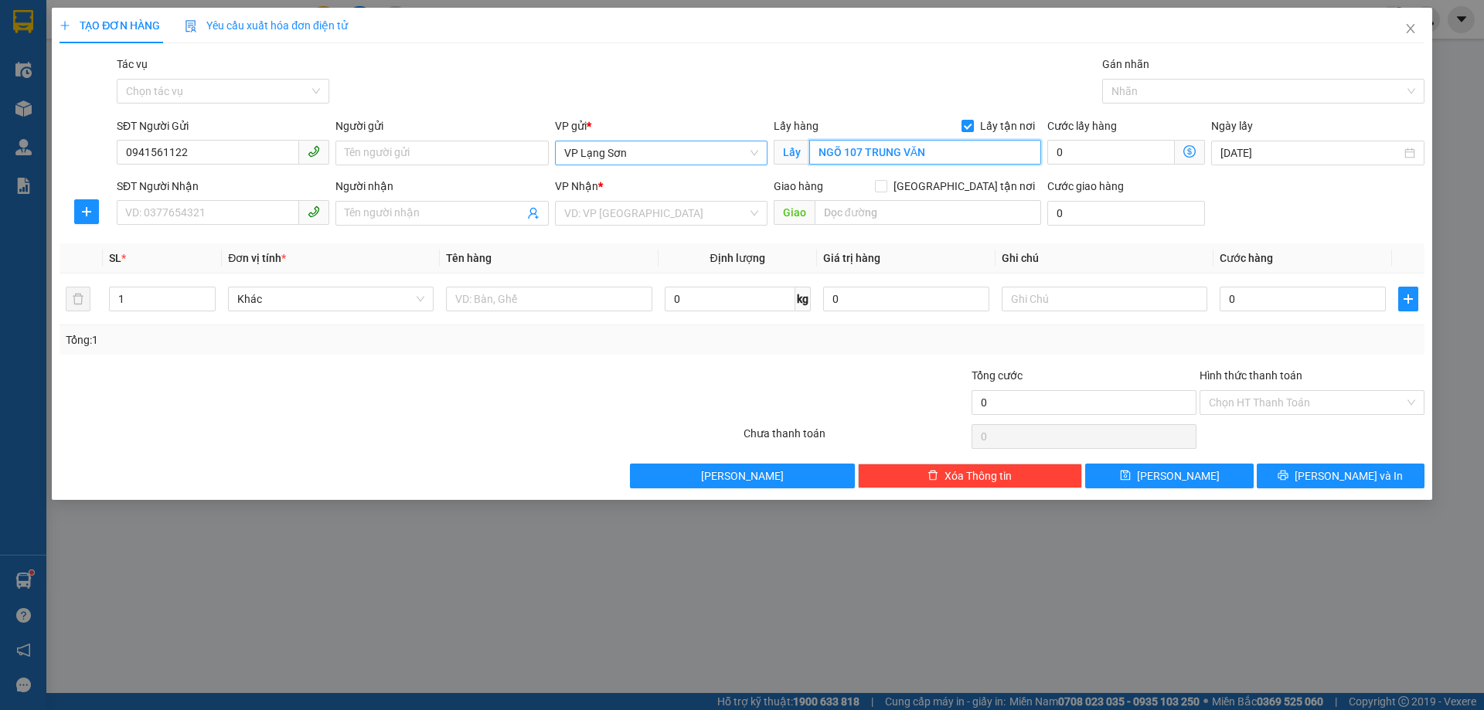
click at [676, 149] on span "VP Lạng Sơn" at bounding box center [661, 152] width 194 height 23
type input "NGÕ 107 TRUNG VĂN"
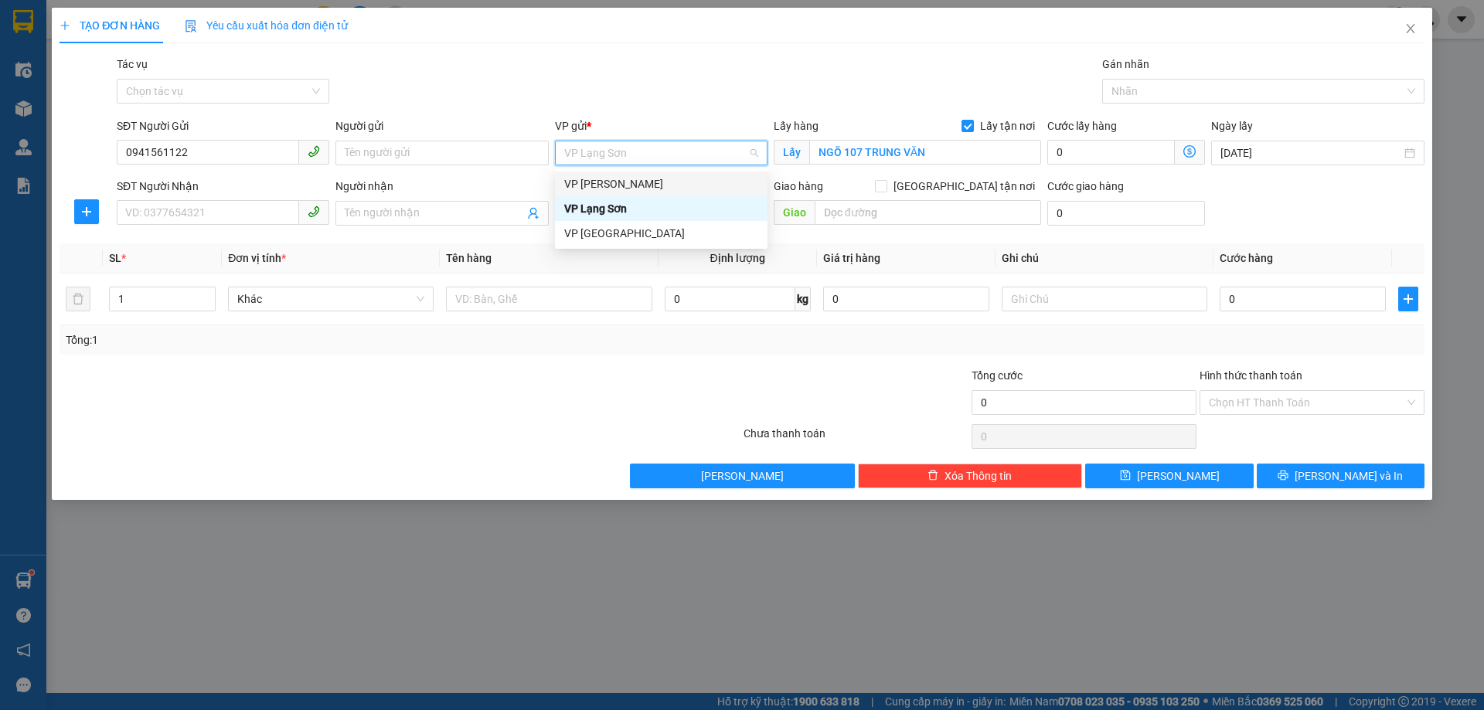
click at [614, 182] on div "VP [PERSON_NAME]" at bounding box center [661, 183] width 194 height 17
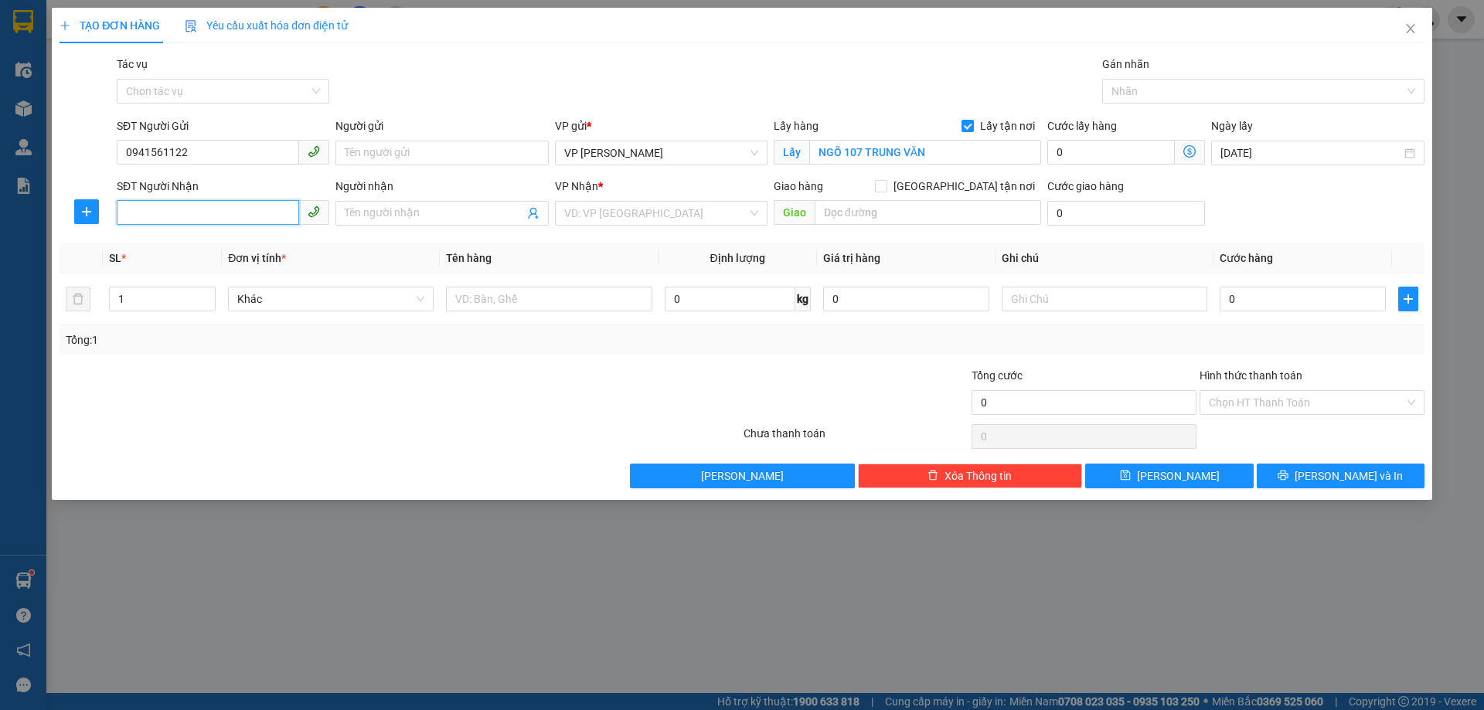
click at [197, 220] on input "SĐT Người Nhận" at bounding box center [208, 212] width 182 height 25
type input "0983872021"
click at [160, 246] on div "0983872021" at bounding box center [223, 244] width 194 height 17
checkbox input "true"
type input "23 TÔNG ĐẢN"
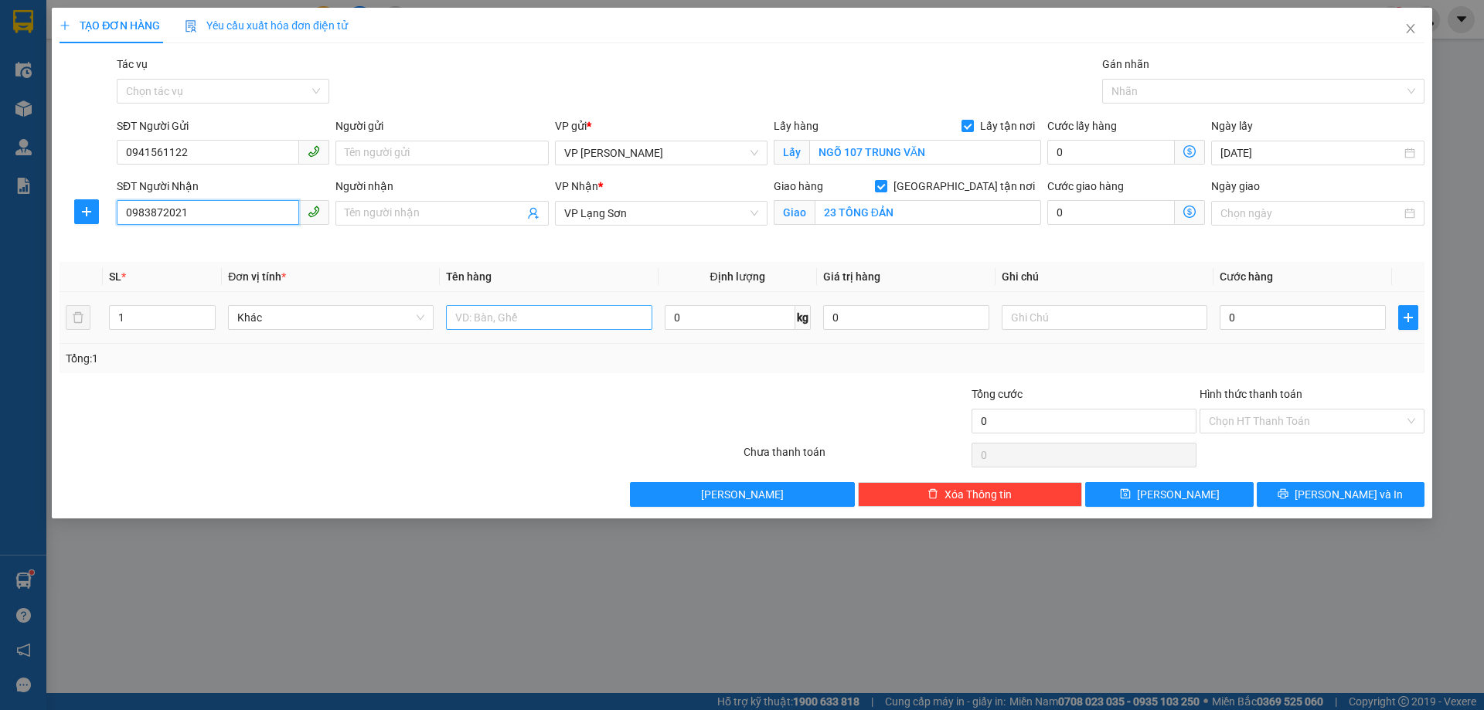
type input "0983872021"
click at [480, 320] on input "text" at bounding box center [549, 317] width 206 height 25
type input "1 VALY"
click at [1263, 320] on input "0" at bounding box center [1303, 317] width 166 height 25
type input "1"
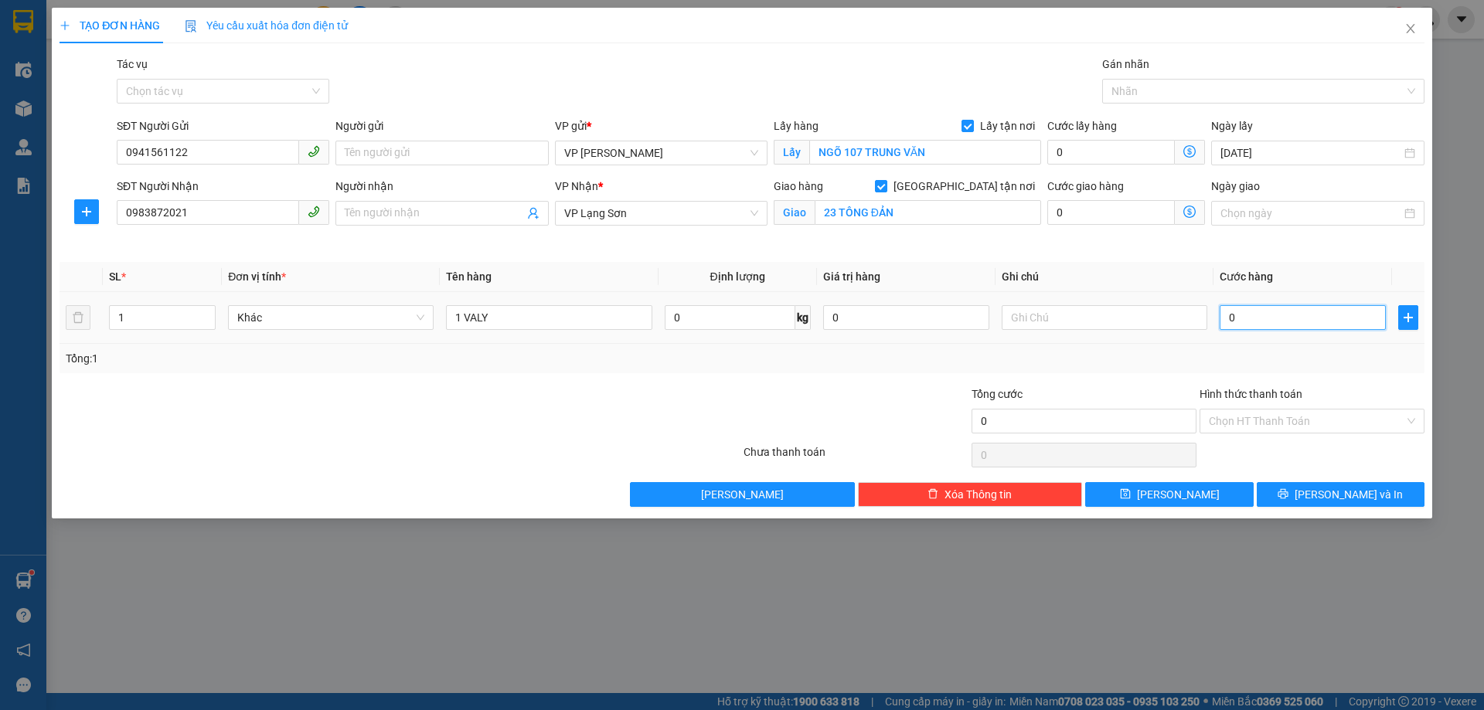
type input "1"
type input "10"
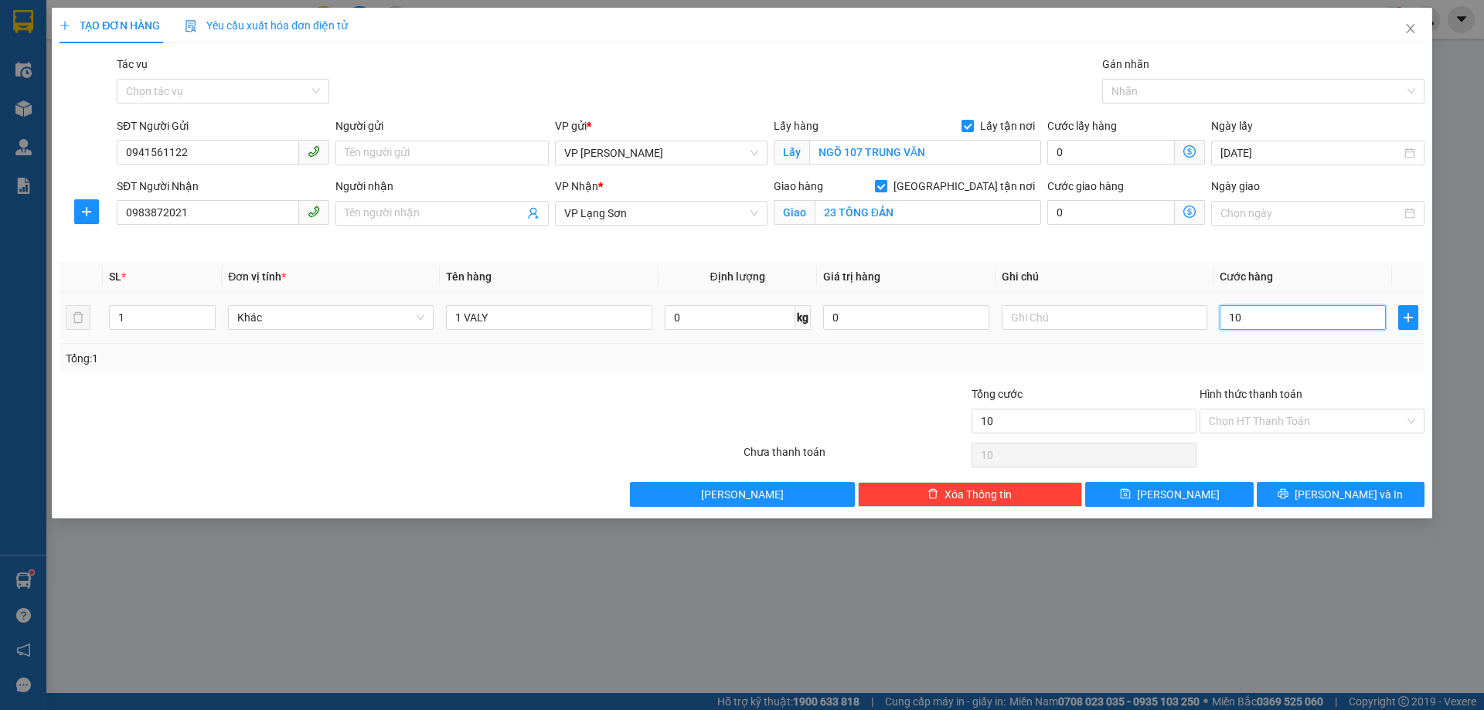
type input "100"
click at [1063, 322] on input "text" at bounding box center [1105, 317] width 206 height 25
type input "100.000"
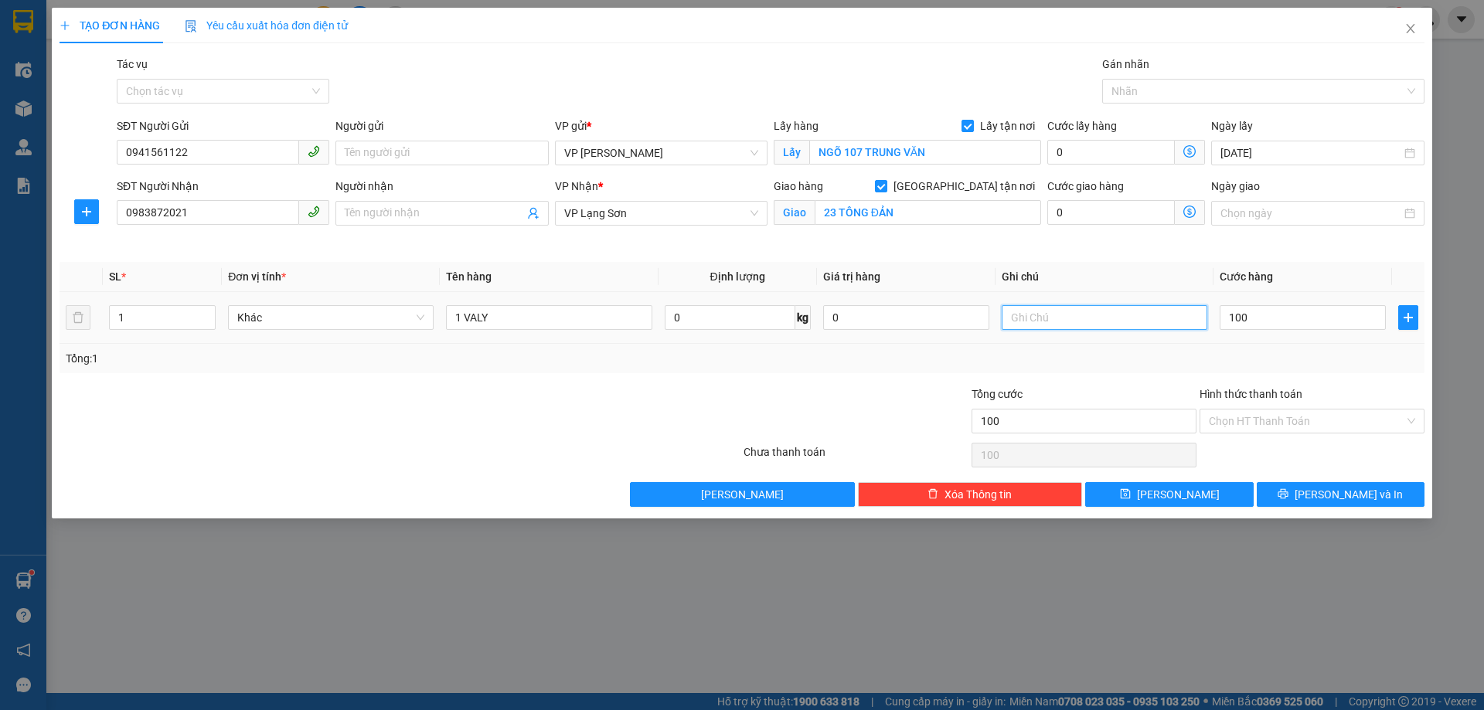
type input "100.000"
type input "NHẬN TT"
click at [523, 303] on div "1 VALY" at bounding box center [549, 317] width 206 height 31
click at [527, 315] on input "1 VALY" at bounding box center [549, 317] width 206 height 25
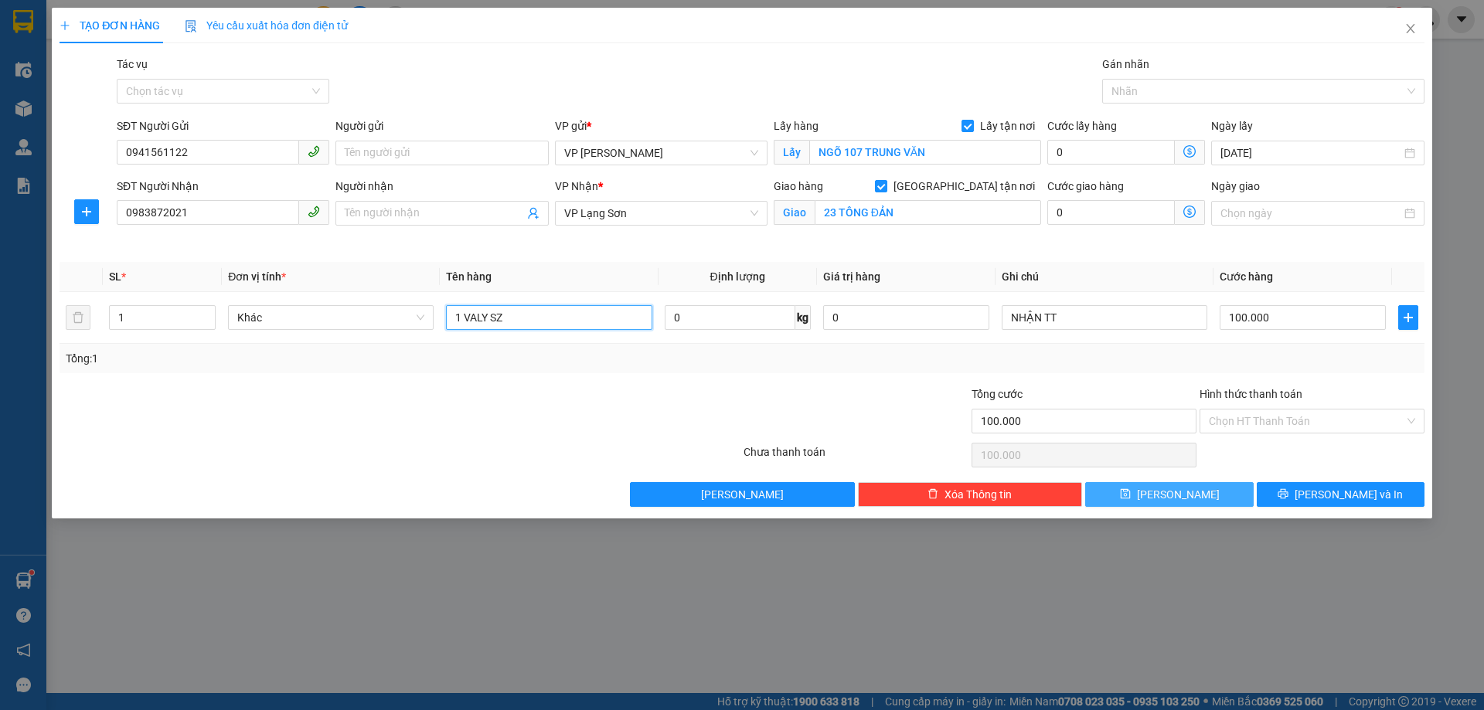
type input "1 VALY SZ"
click at [1189, 497] on button "[PERSON_NAME]" at bounding box center [1169, 494] width 168 height 25
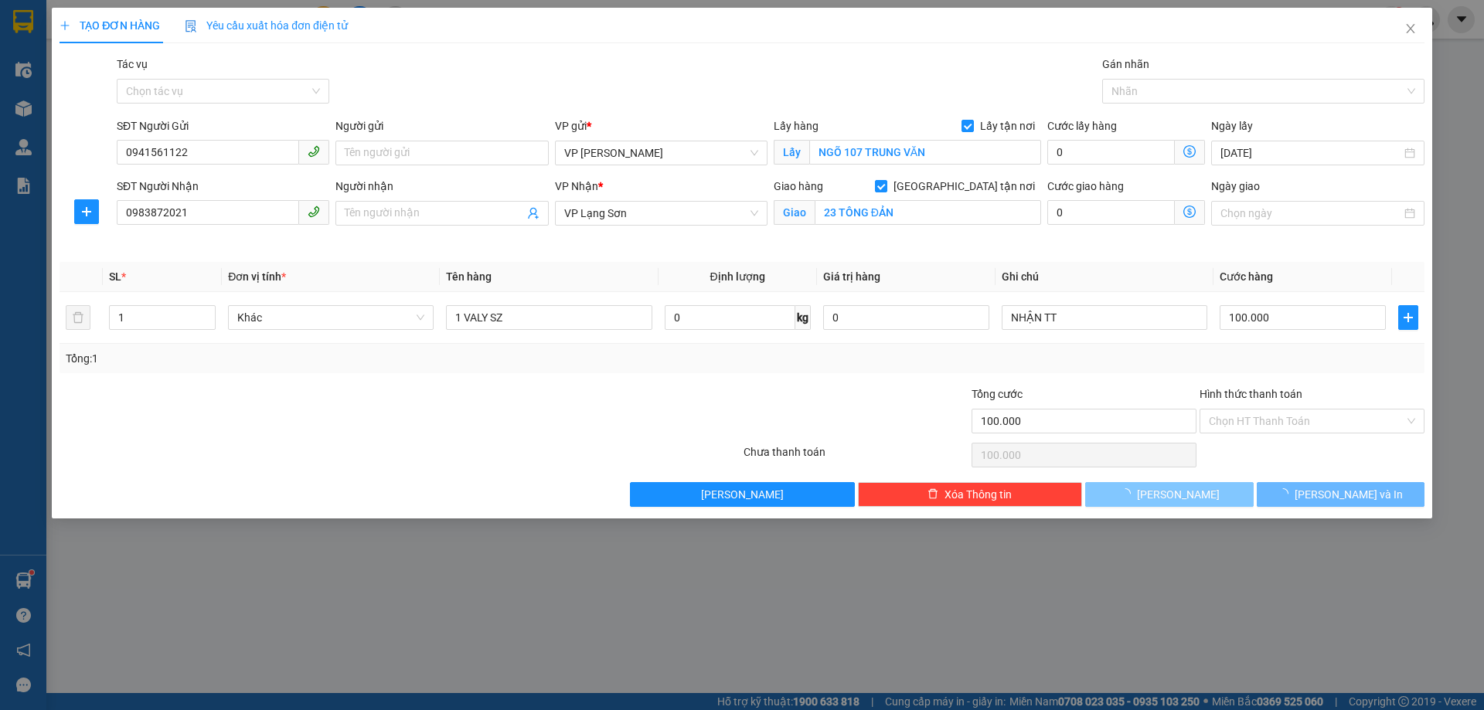
checkbox input "false"
type input "0"
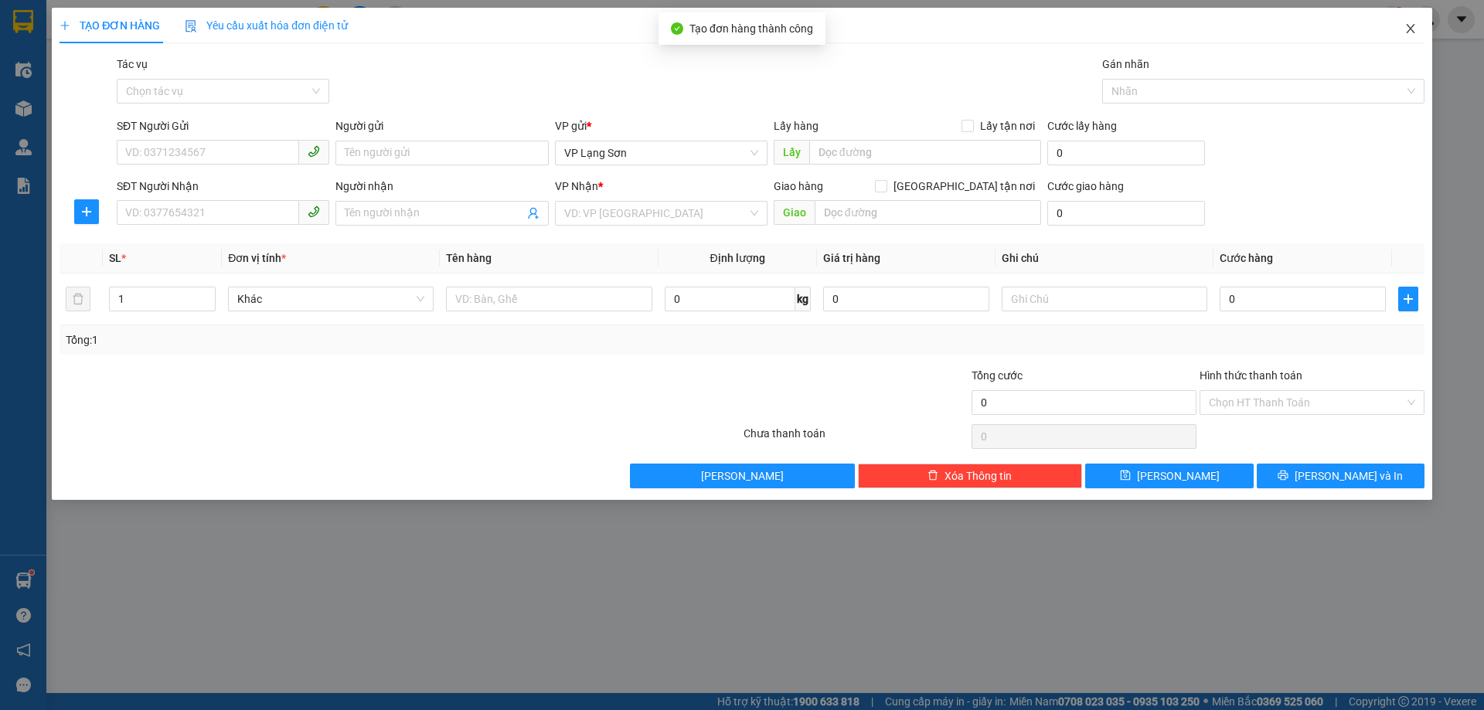
click at [1412, 29] on icon "close" at bounding box center [1411, 28] width 12 height 12
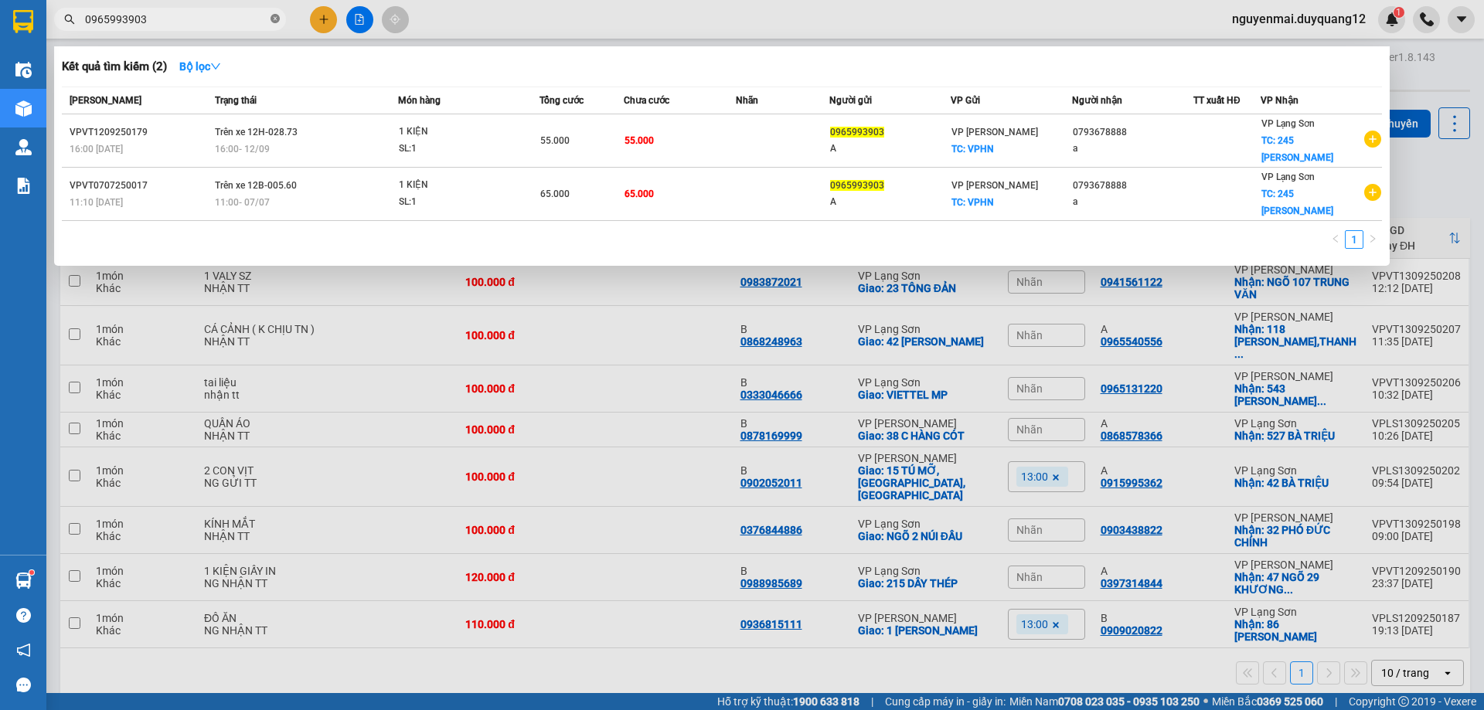
click at [277, 22] on icon "close-circle" at bounding box center [275, 18] width 9 height 9
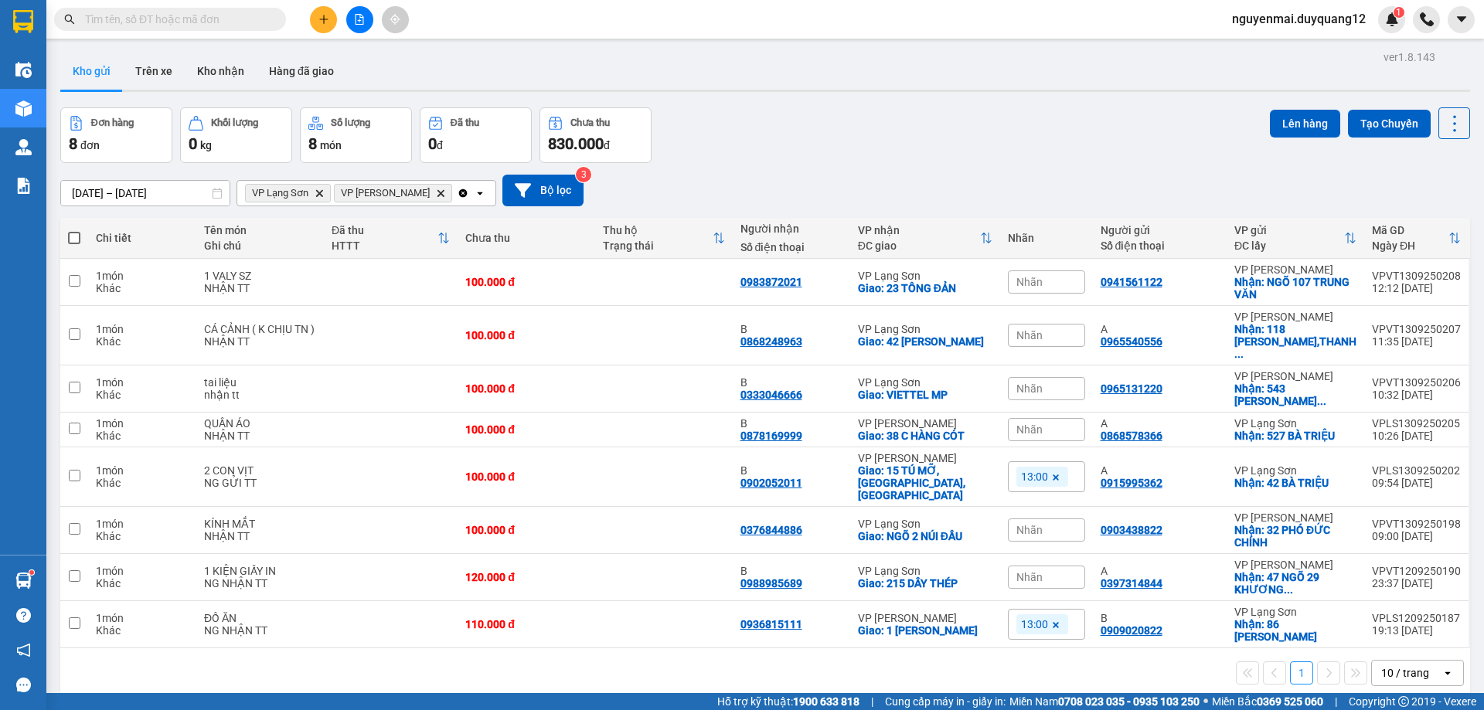
paste input "0333763135"
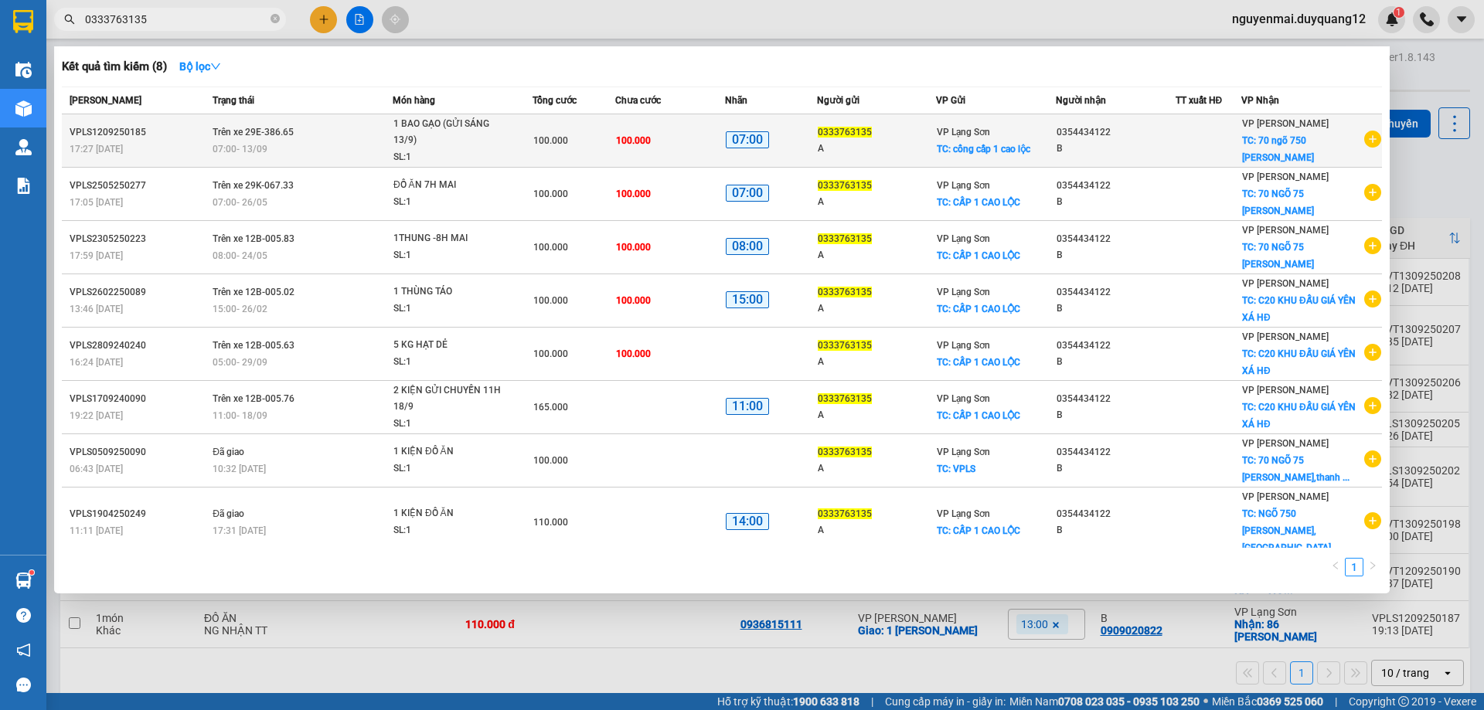
type input "0333763135"
click at [322, 146] on div "07:00 [DATE]" at bounding box center [302, 149] width 179 height 17
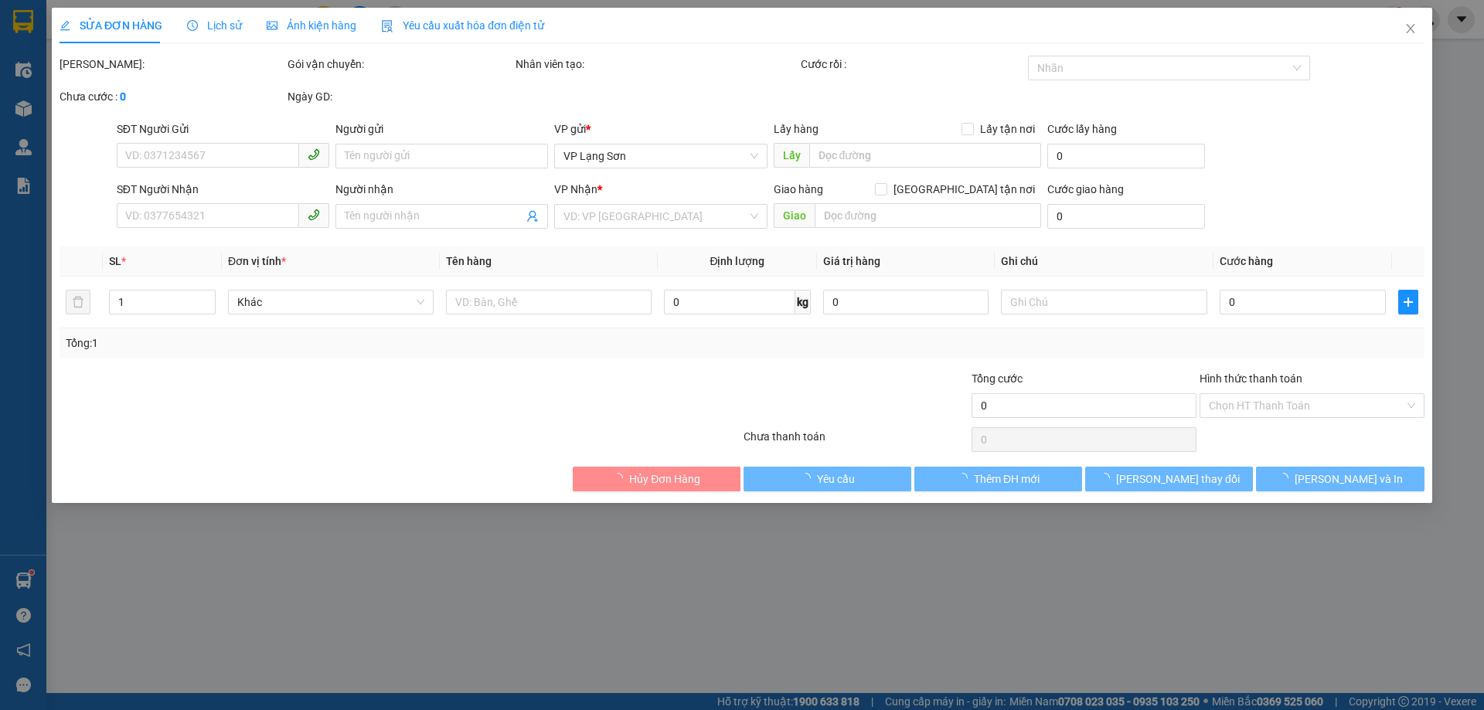
type input "0333763135"
type input "A"
checkbox input "true"
type input "cổng cấp 1 cao lộc"
type input "0354434122"
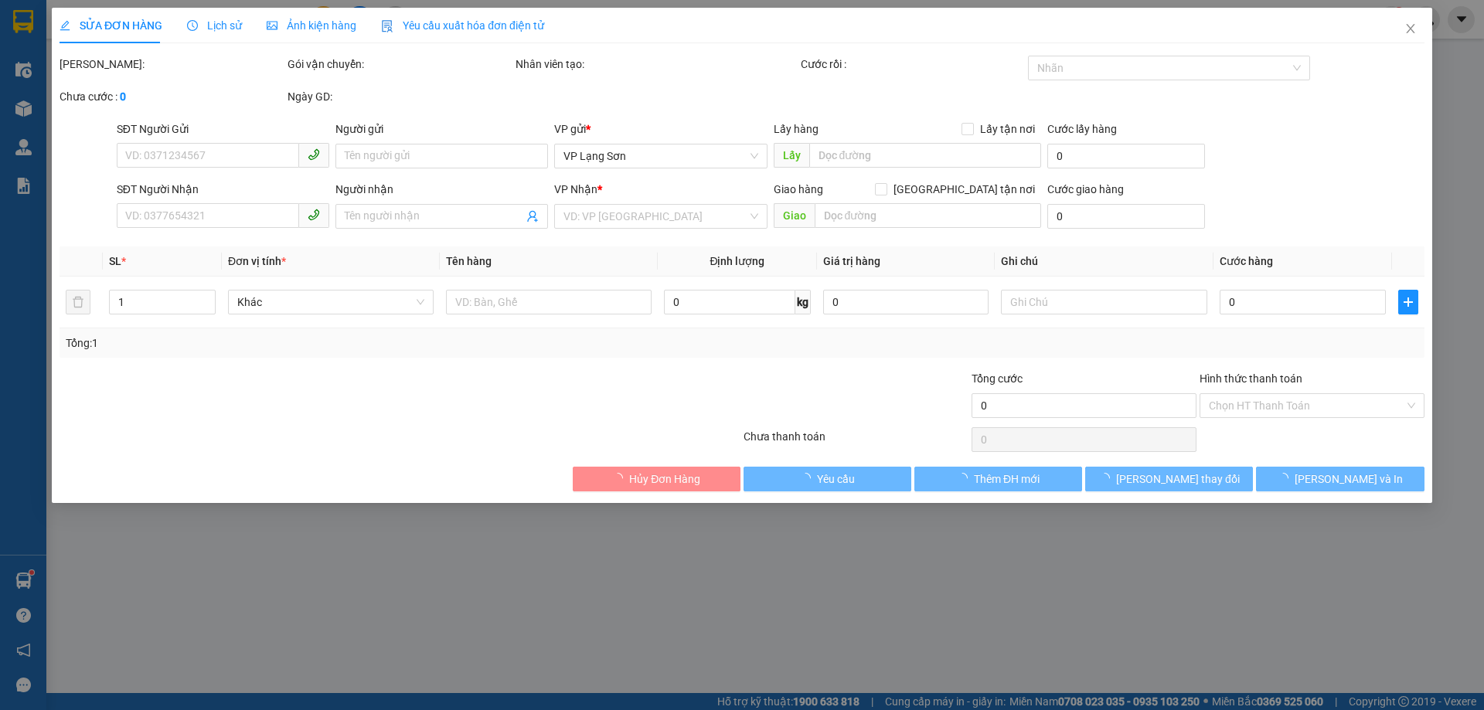
type input "B"
checkbox input "true"
type input "70 ngõ 750 [PERSON_NAME]"
type input "100.000"
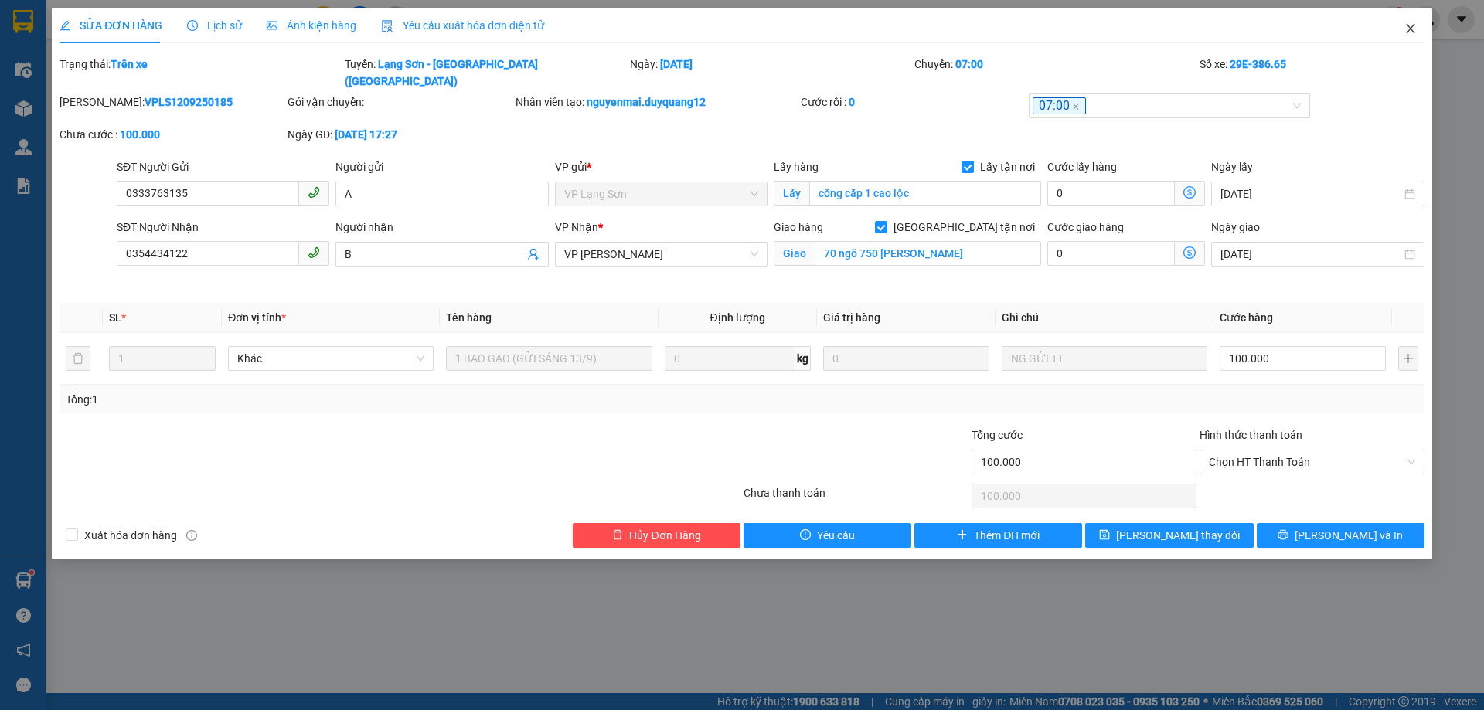
click at [1411, 33] on icon "close" at bounding box center [1411, 28] width 12 height 12
